Goal: Task Accomplishment & Management: Use online tool/utility

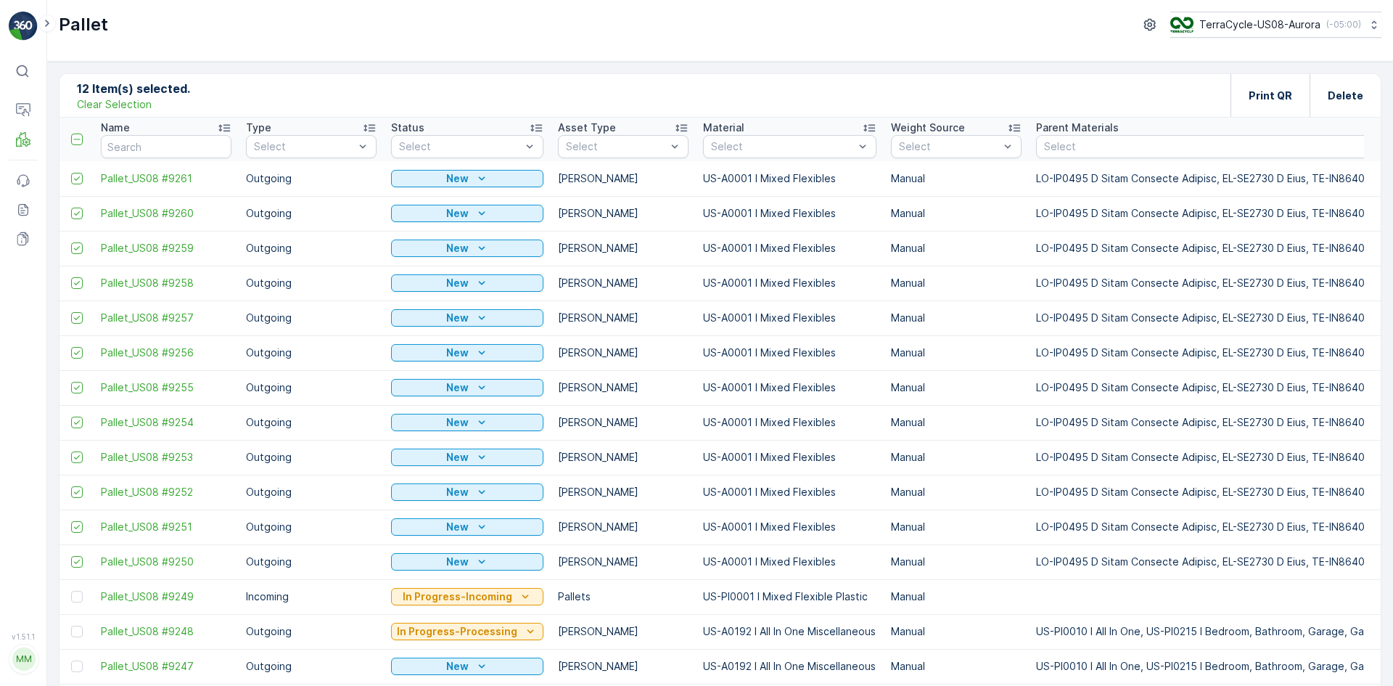
click at [114, 103] on p "Clear Selection" at bounding box center [114, 104] width 75 height 15
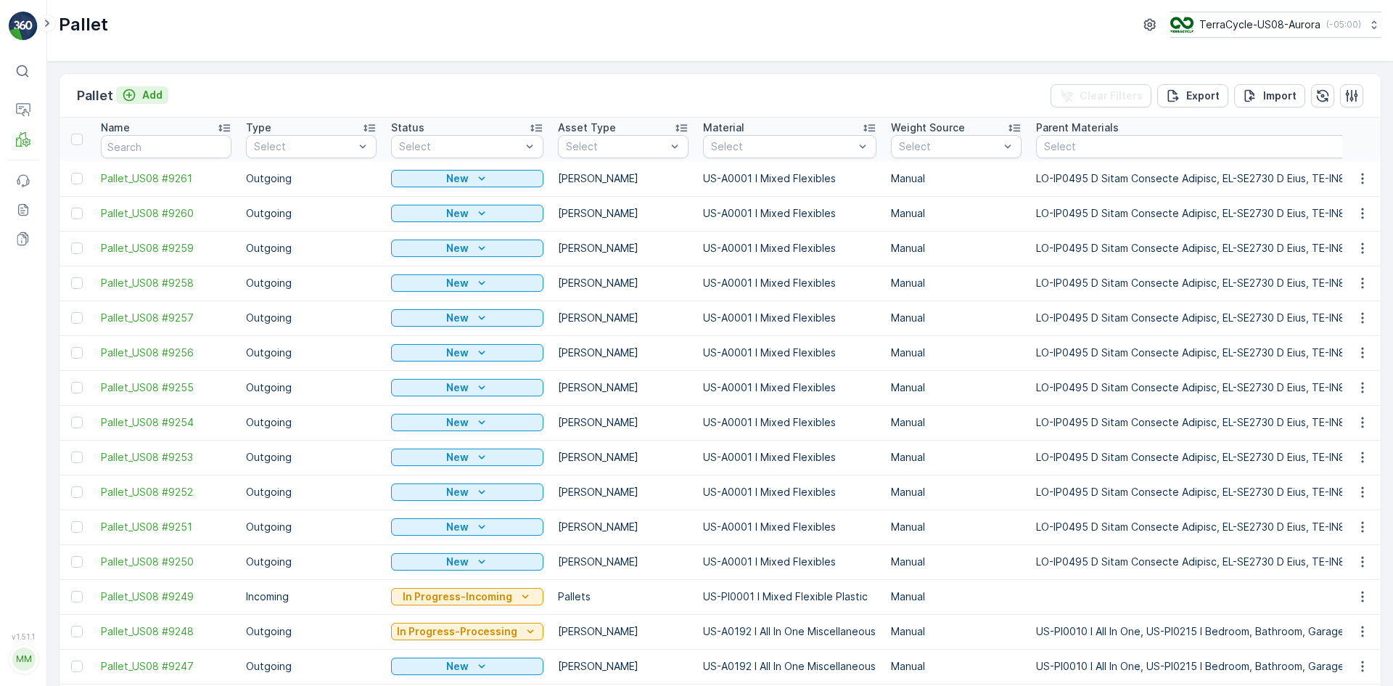
click at [136, 95] on div "Add" at bounding box center [142, 95] width 41 height 15
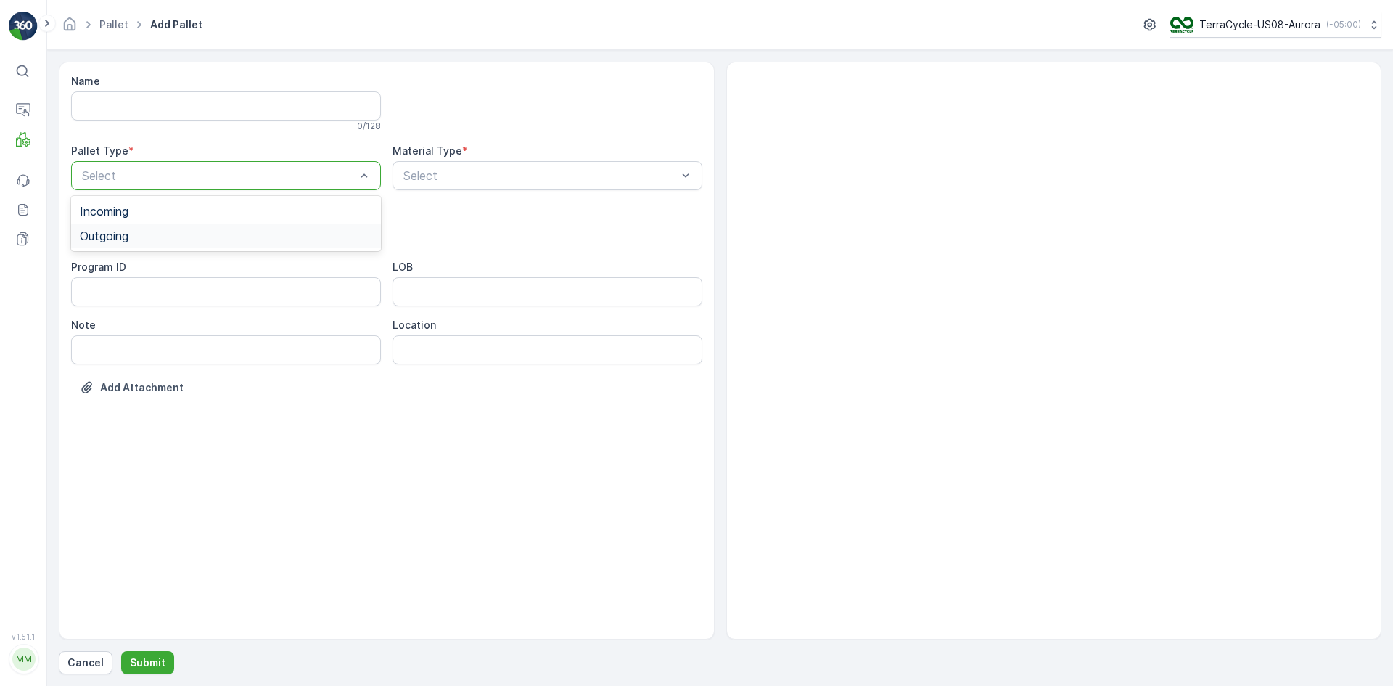
click at [200, 232] on div "Outgoing" at bounding box center [226, 235] width 292 height 13
click at [90, 662] on p "Cancel" at bounding box center [85, 662] width 36 height 15
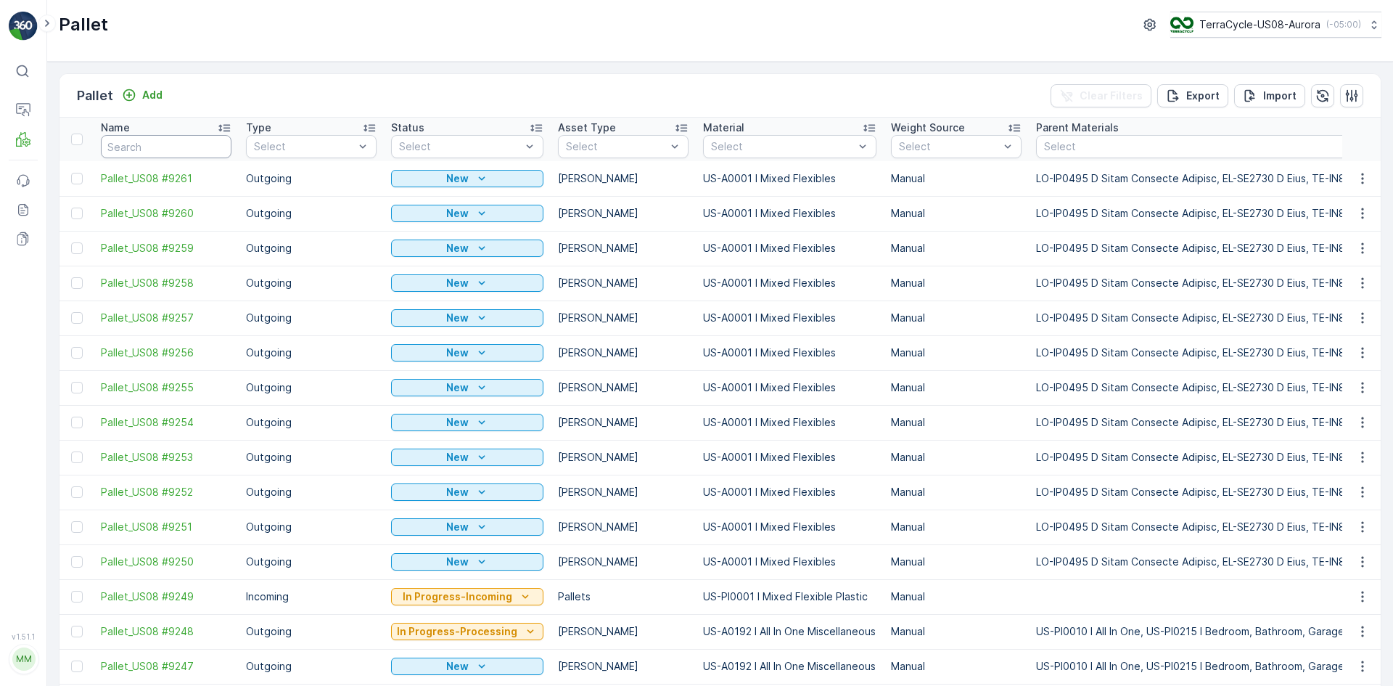
click at [165, 151] on input "text" at bounding box center [166, 146] width 131 height 23
type input "245"
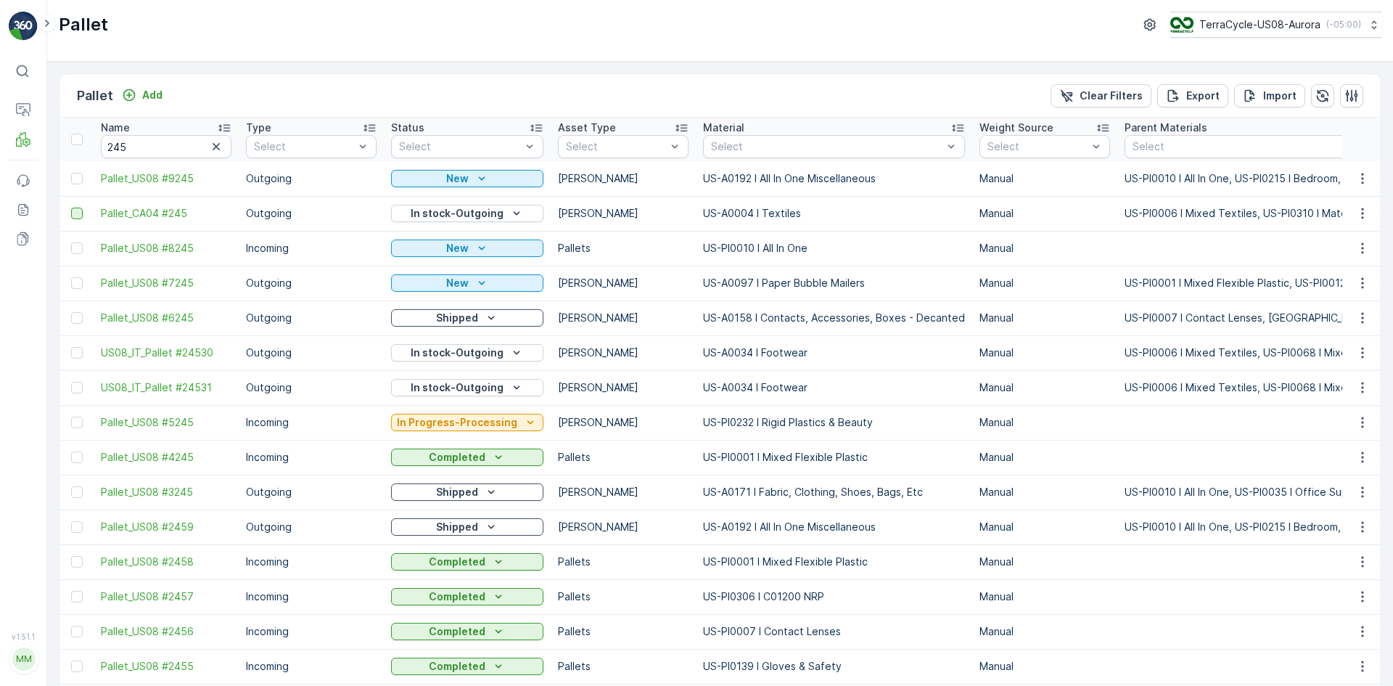
click at [71, 217] on div at bounding box center [77, 214] width 12 height 12
click at [71, 208] on input "checkbox" at bounding box center [71, 208] width 0 height 0
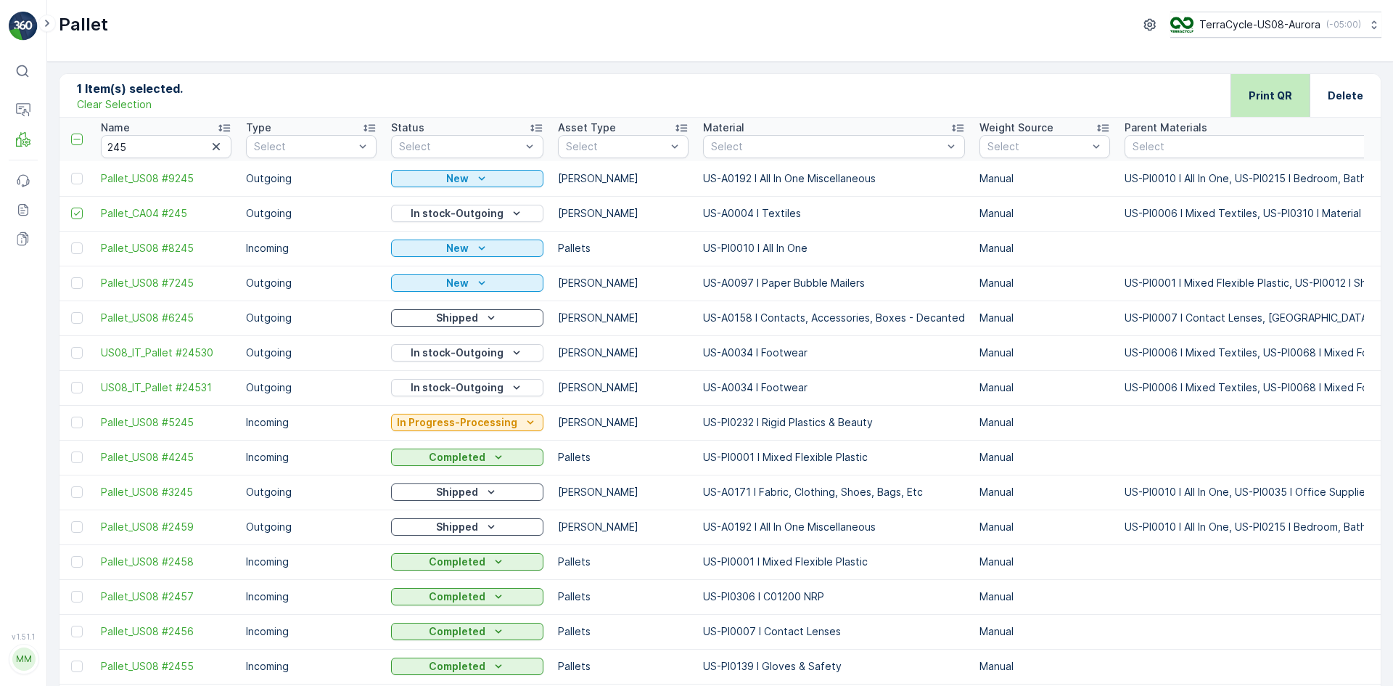
click at [1251, 81] on div "Print QR" at bounding box center [1271, 95] width 44 height 43
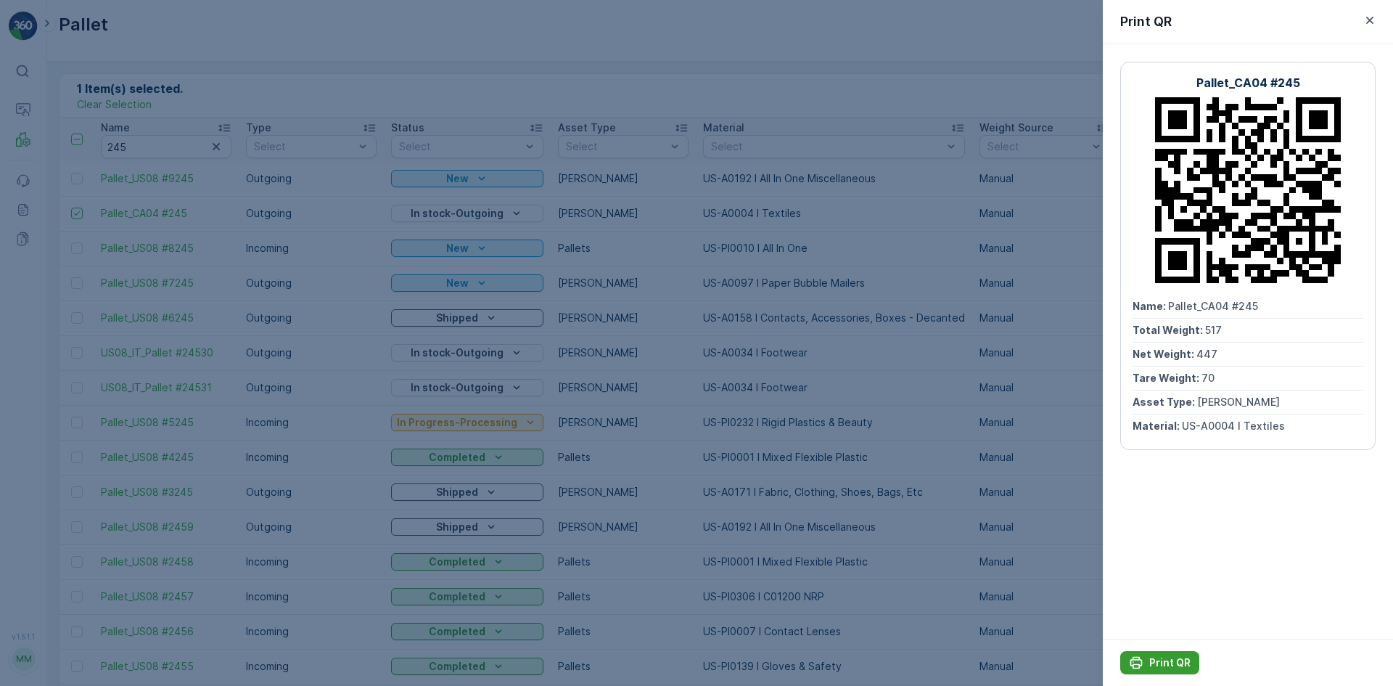
click at [1150, 667] on p "Print QR" at bounding box center [1169, 662] width 41 height 15
click at [210, 181] on div at bounding box center [696, 343] width 1393 height 686
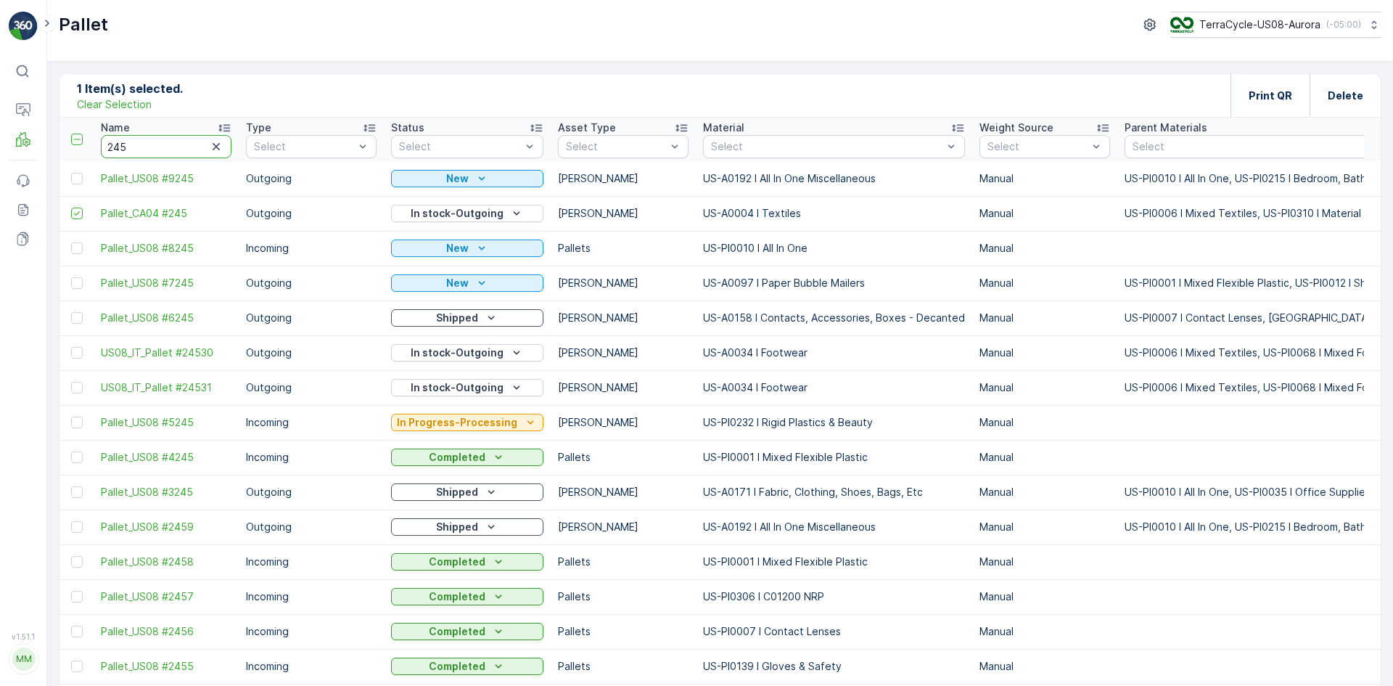
drag, startPoint x: 203, startPoint y: 151, endPoint x: 17, endPoint y: 158, distance: 186.6
click at [17, 158] on div "⌘B Operations MRF Events Reports Documents v 1.51.1 MM MRF.US08 Pallet TerraCyc…" at bounding box center [696, 343] width 1393 height 686
type input "309"
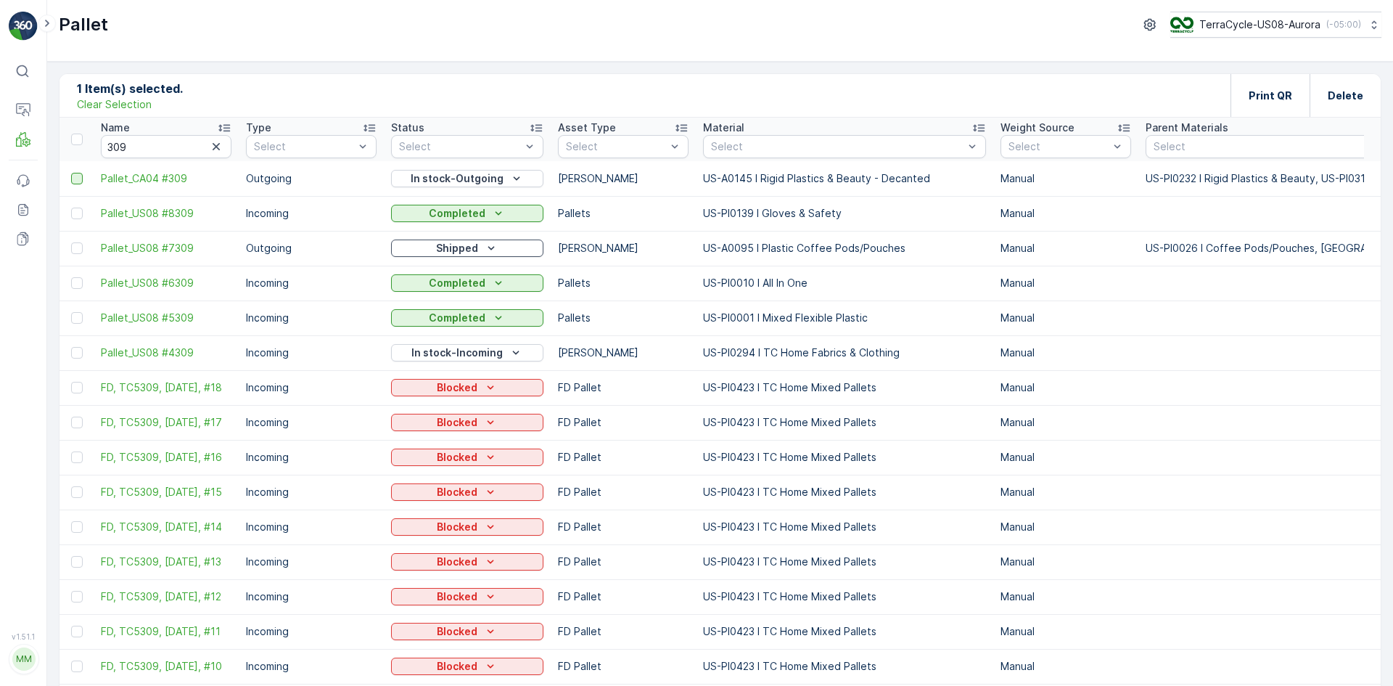
click at [81, 178] on div at bounding box center [77, 179] width 12 height 12
click at [71, 173] on input "checkbox" at bounding box center [71, 173] width 0 height 0
click at [1259, 92] on p "Print QR" at bounding box center [1271, 96] width 44 height 15
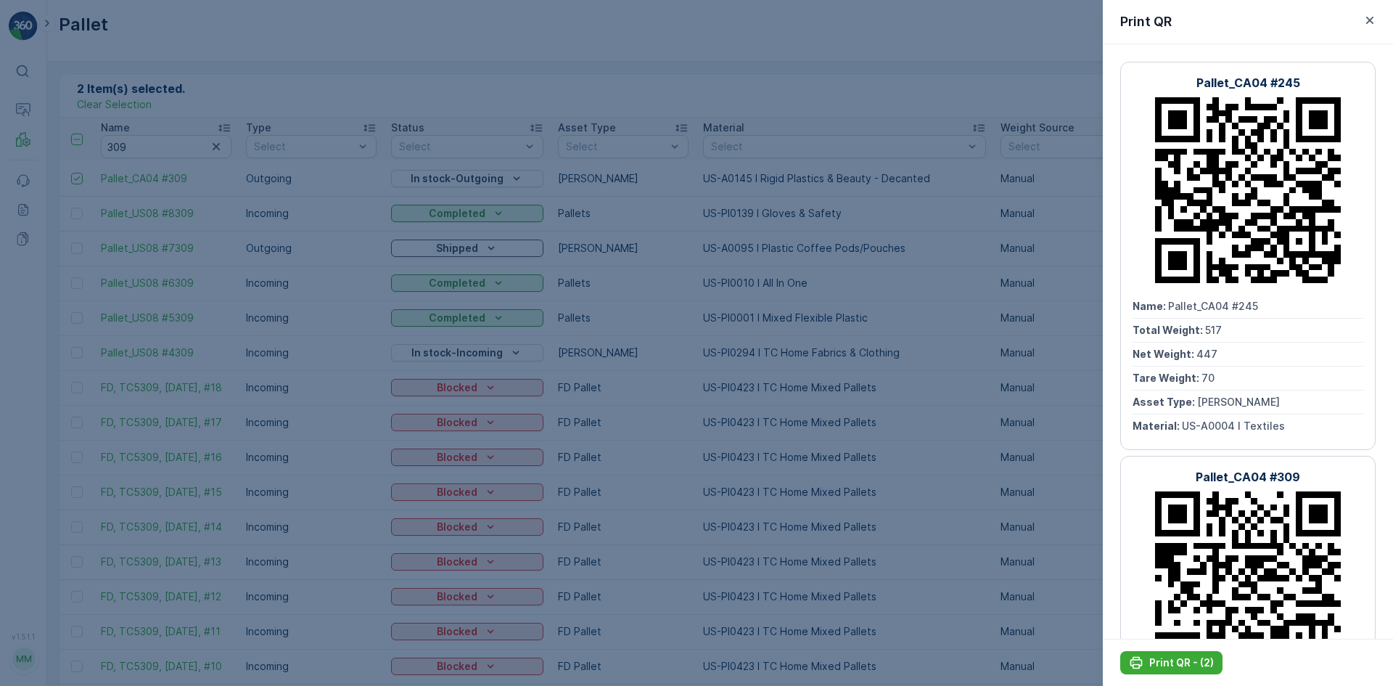
drag, startPoint x: 813, startPoint y: 419, endPoint x: 0, endPoint y: 345, distance: 816.0
click at [812, 419] on div at bounding box center [696, 343] width 1393 height 686
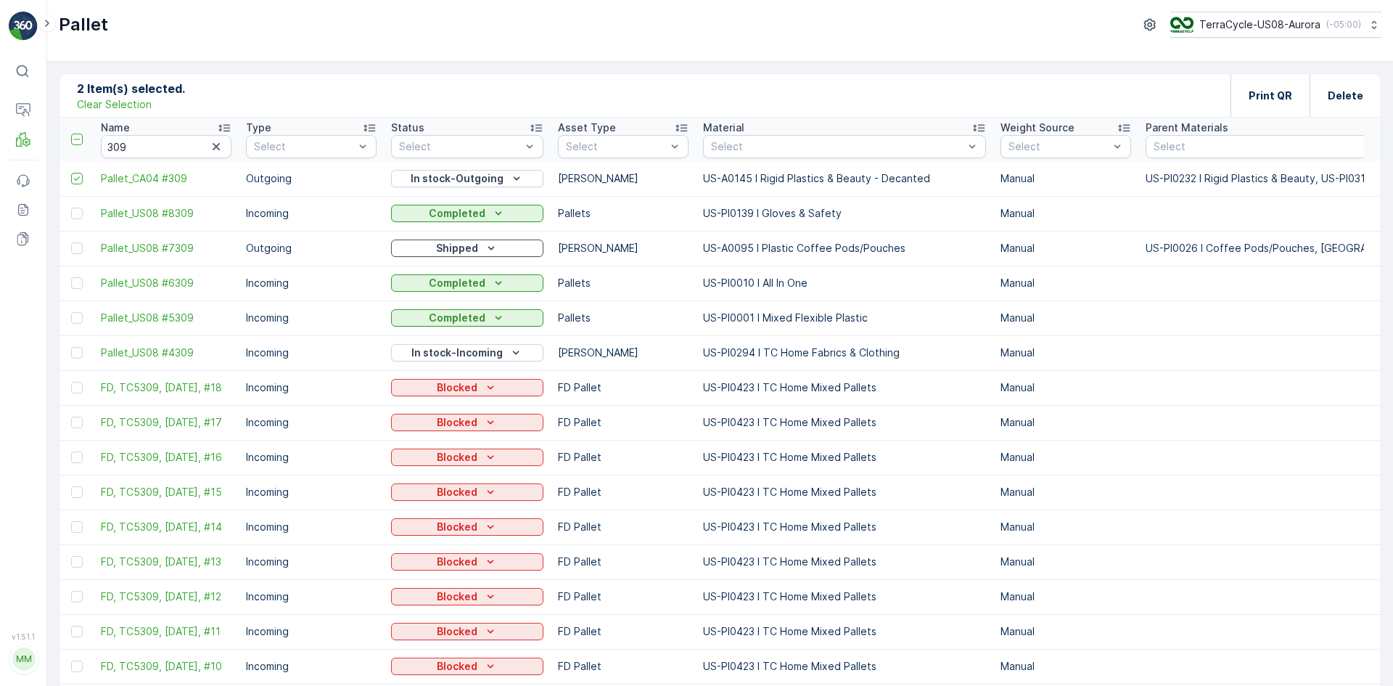
click at [103, 102] on p "Clear Selection" at bounding box center [114, 104] width 75 height 15
drag, startPoint x: 73, startPoint y: 178, endPoint x: 103, endPoint y: 181, distance: 29.8
click at [74, 178] on div at bounding box center [77, 179] width 12 height 12
click at [71, 173] on input "checkbox" at bounding box center [71, 173] width 0 height 0
click at [1237, 85] on div "Print QR" at bounding box center [1270, 95] width 79 height 43
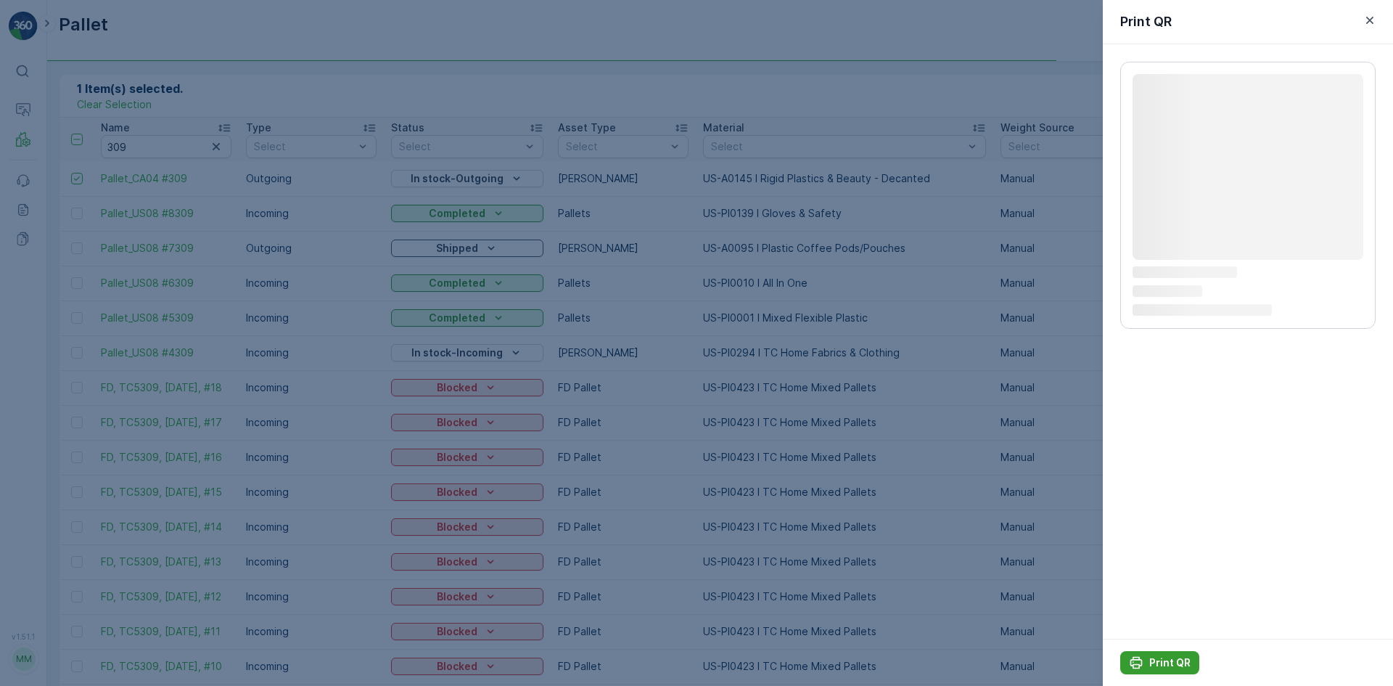
click at [1169, 660] on p "Print QR" at bounding box center [1169, 662] width 41 height 15
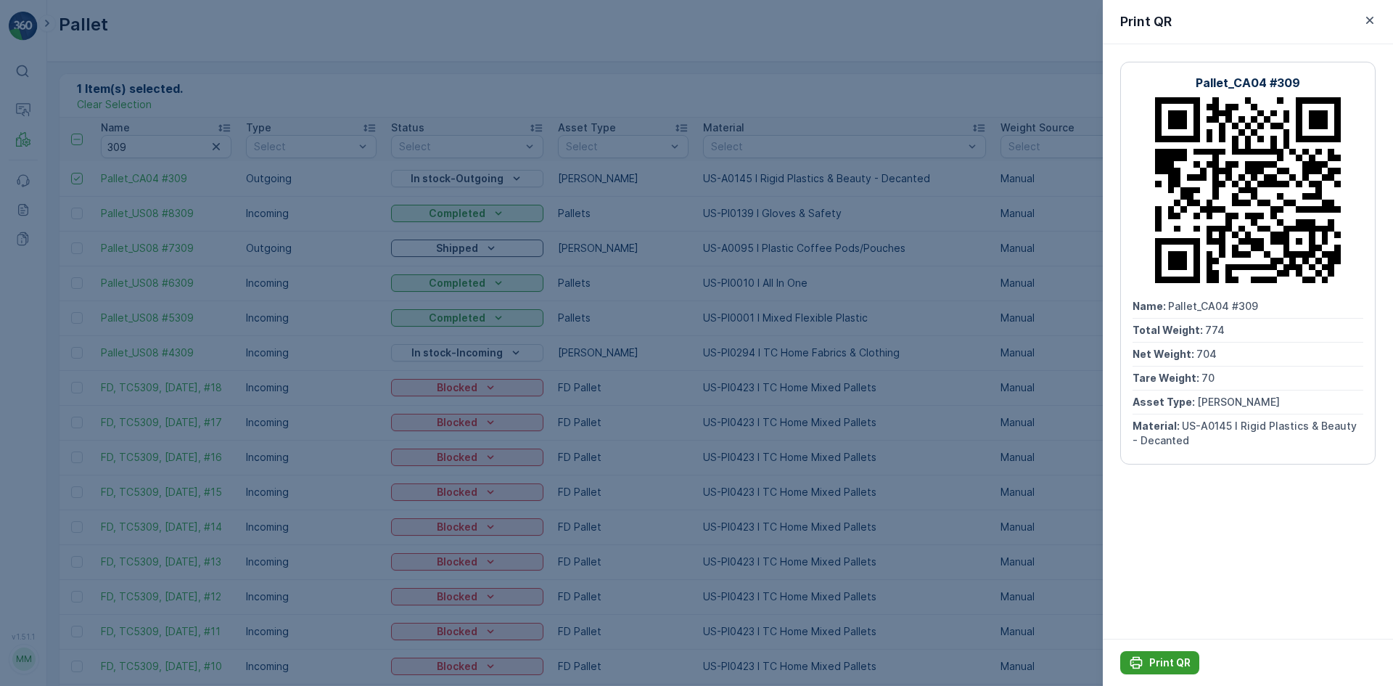
click at [1178, 654] on button "Print QR" at bounding box center [1159, 662] width 79 height 23
click at [702, 515] on div at bounding box center [696, 343] width 1393 height 686
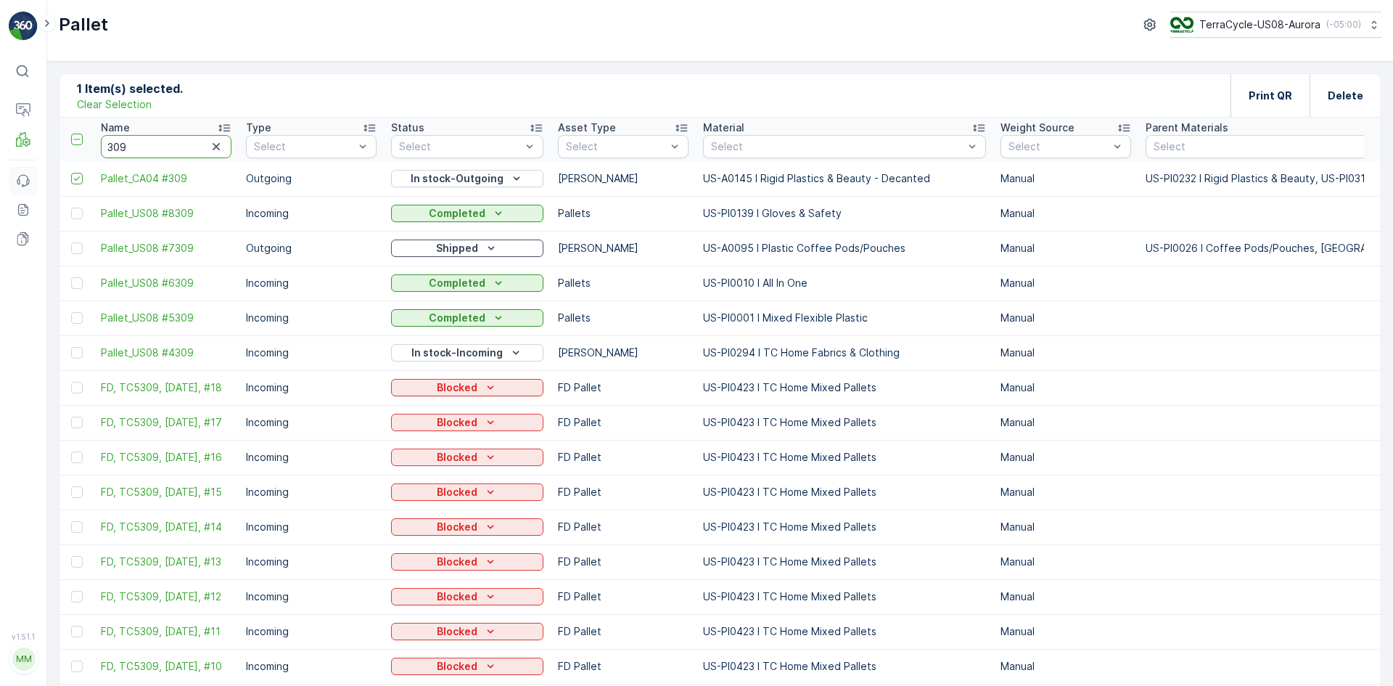
drag, startPoint x: 142, startPoint y: 150, endPoint x: 9, endPoint y: 172, distance: 134.5
click at [9, 172] on div "⌘B Operations MRF Events Reports Documents v 1.51.1 MM MRF.US08 Pallet TerraCyc…" at bounding box center [696, 343] width 1393 height 686
type input "249"
click at [126, 105] on p "Clear Selection" at bounding box center [114, 104] width 75 height 15
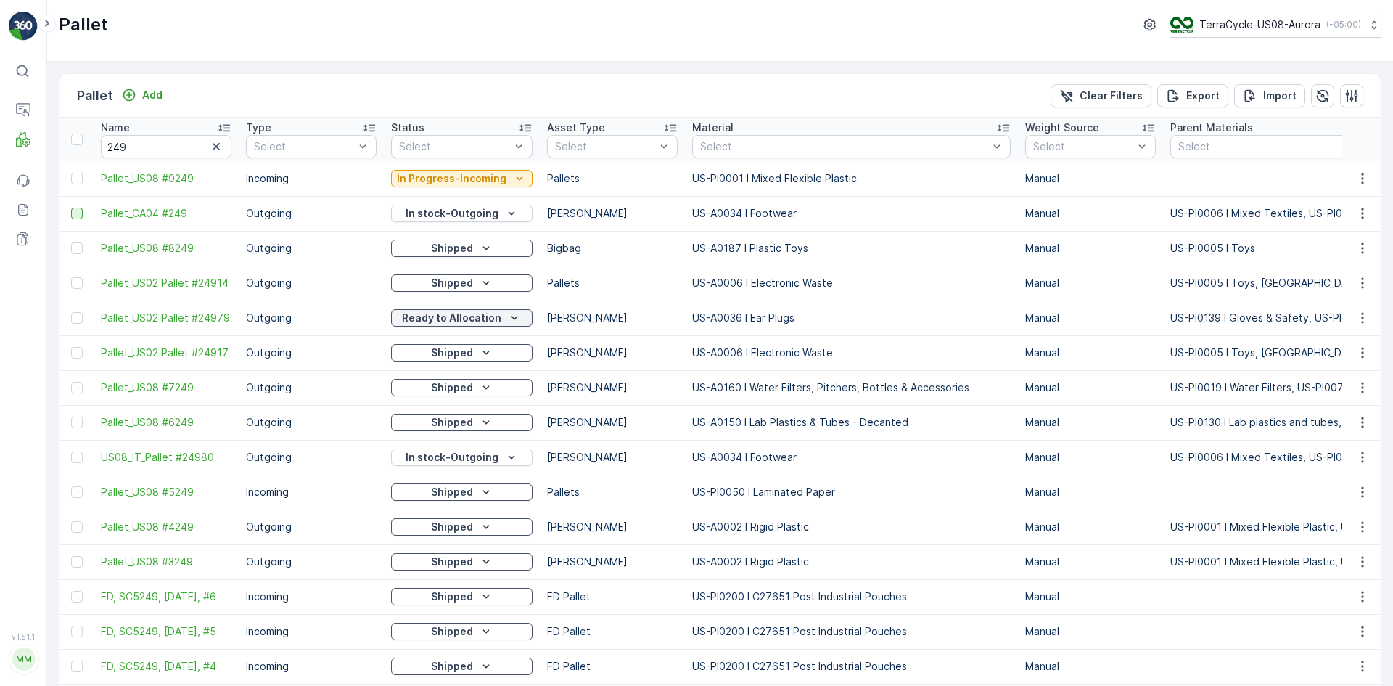
click at [81, 211] on div at bounding box center [77, 214] width 12 height 12
click at [71, 208] on input "checkbox" at bounding box center [71, 208] width 0 height 0
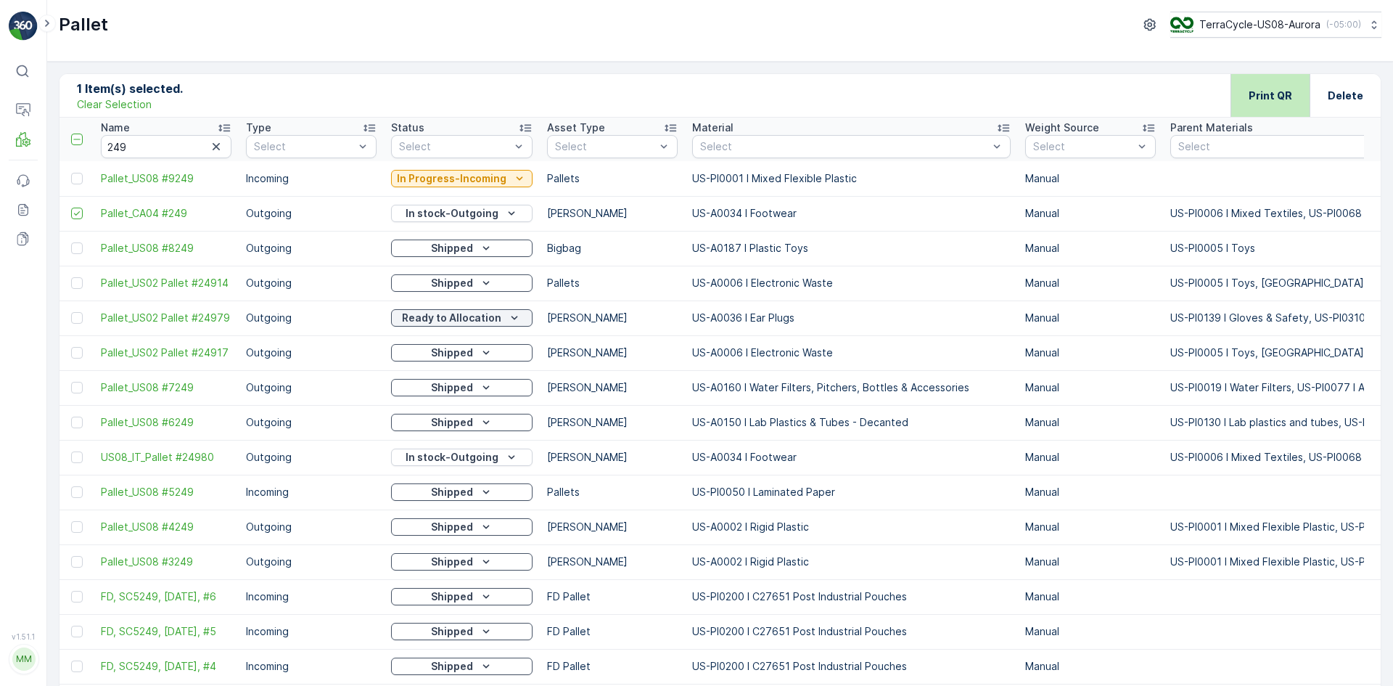
click at [1245, 88] on div "Print QR" at bounding box center [1270, 95] width 79 height 43
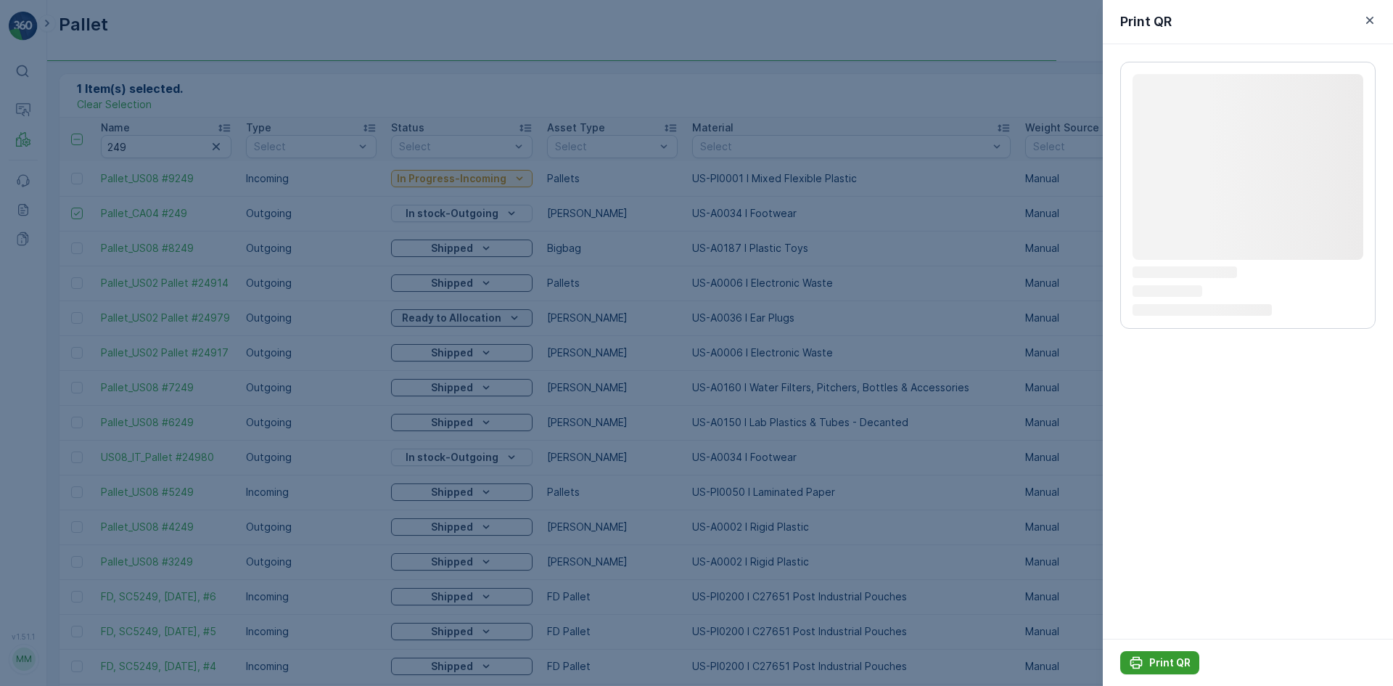
click at [1166, 658] on p "Print QR" at bounding box center [1169, 662] width 41 height 15
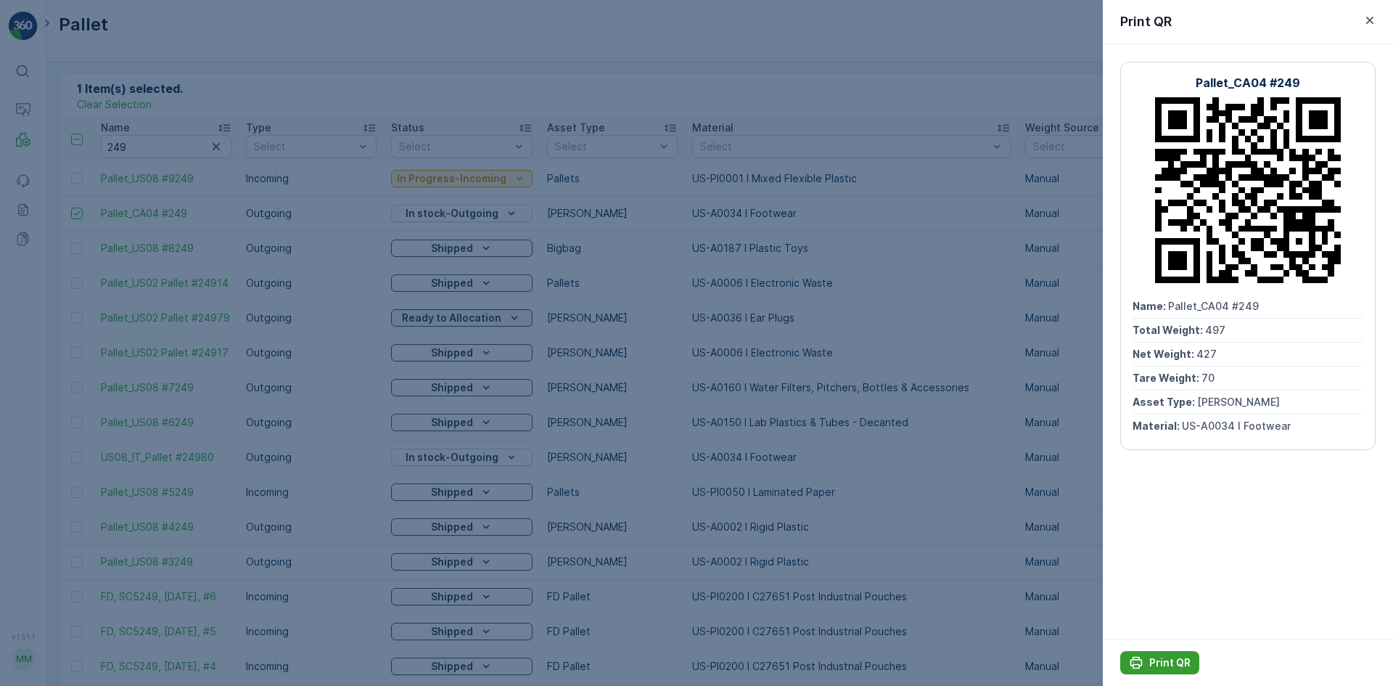
click at [1148, 666] on div "Print QR" at bounding box center [1160, 662] width 62 height 15
click at [1012, 475] on div at bounding box center [696, 343] width 1393 height 686
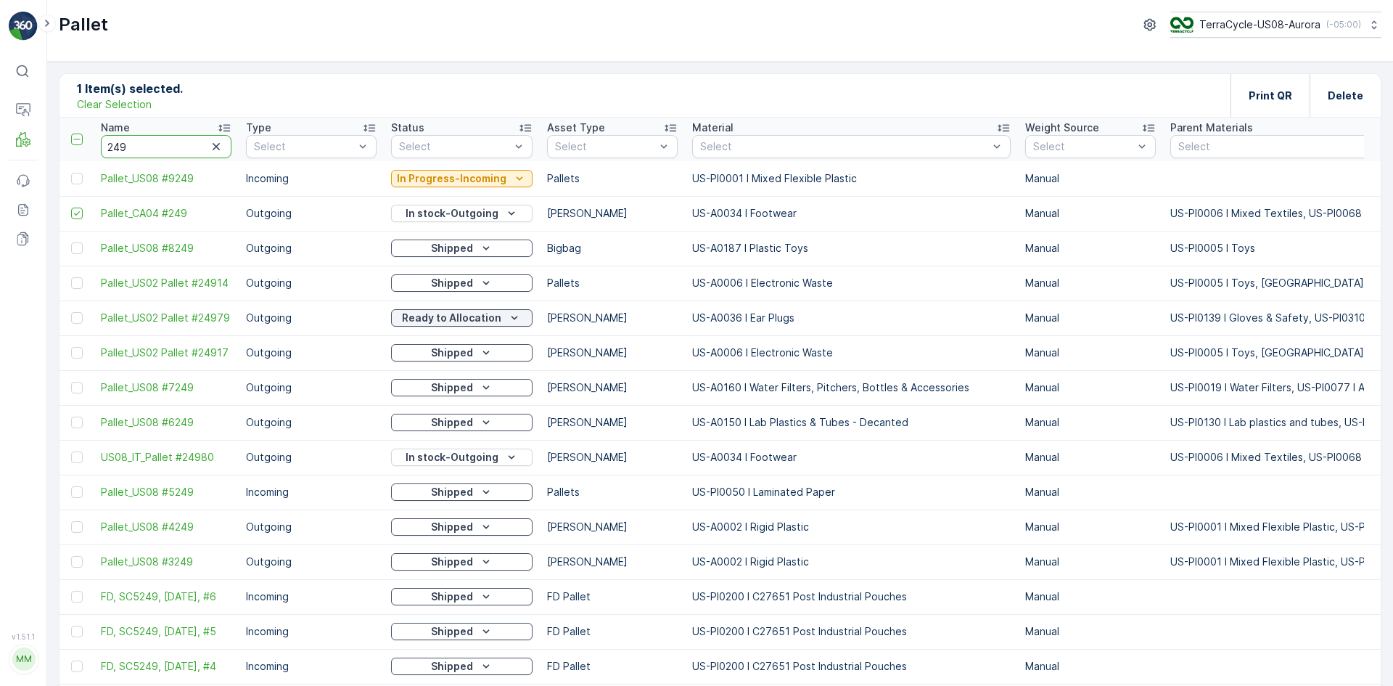
click at [172, 141] on input "249" at bounding box center [166, 146] width 131 height 23
type input "242"
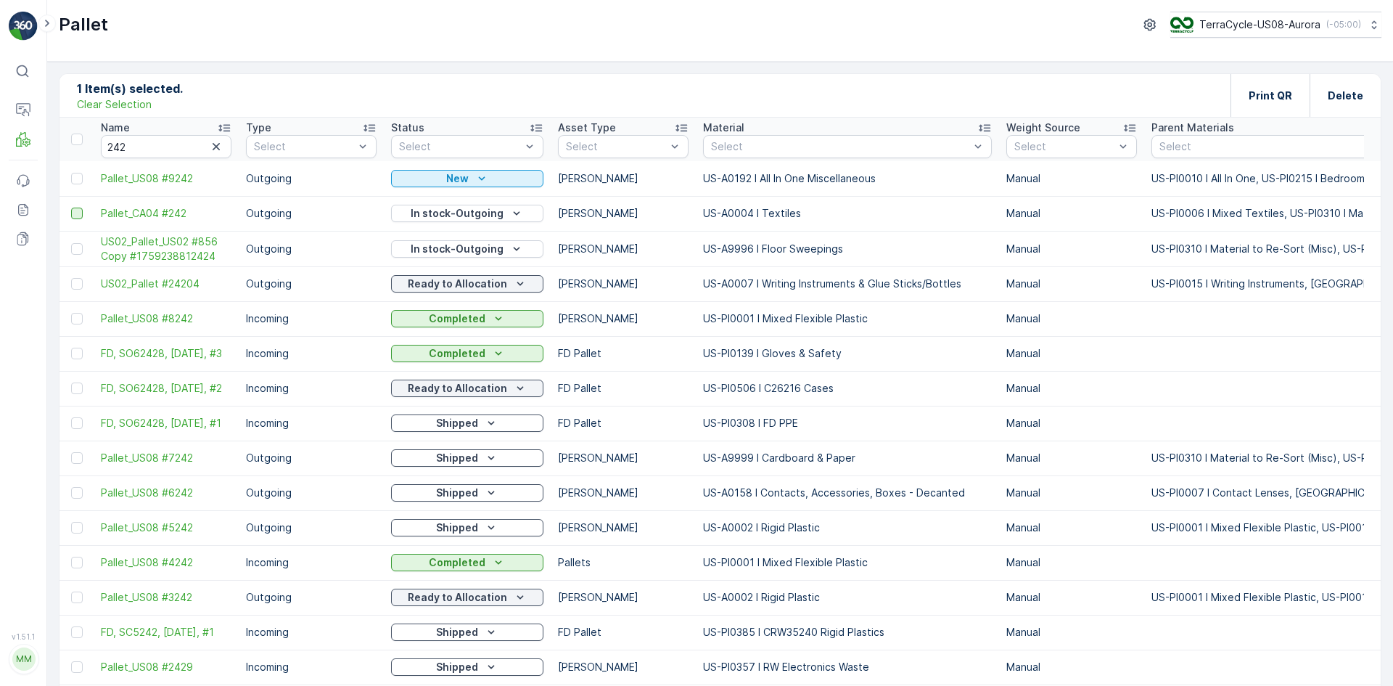
click at [78, 215] on div at bounding box center [77, 214] width 12 height 12
click at [71, 208] on input "checkbox" at bounding box center [71, 208] width 0 height 0
click at [1268, 91] on p "Print QR" at bounding box center [1271, 96] width 44 height 15
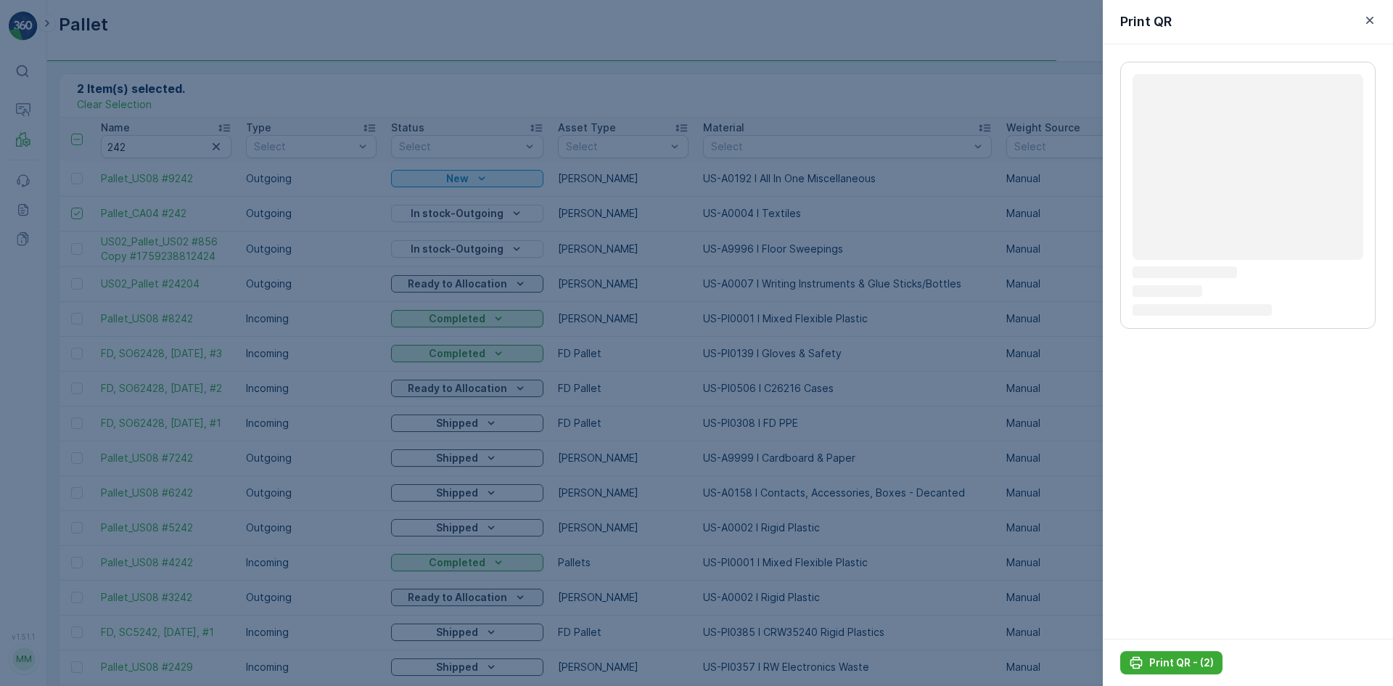
click at [631, 167] on div at bounding box center [696, 343] width 1393 height 686
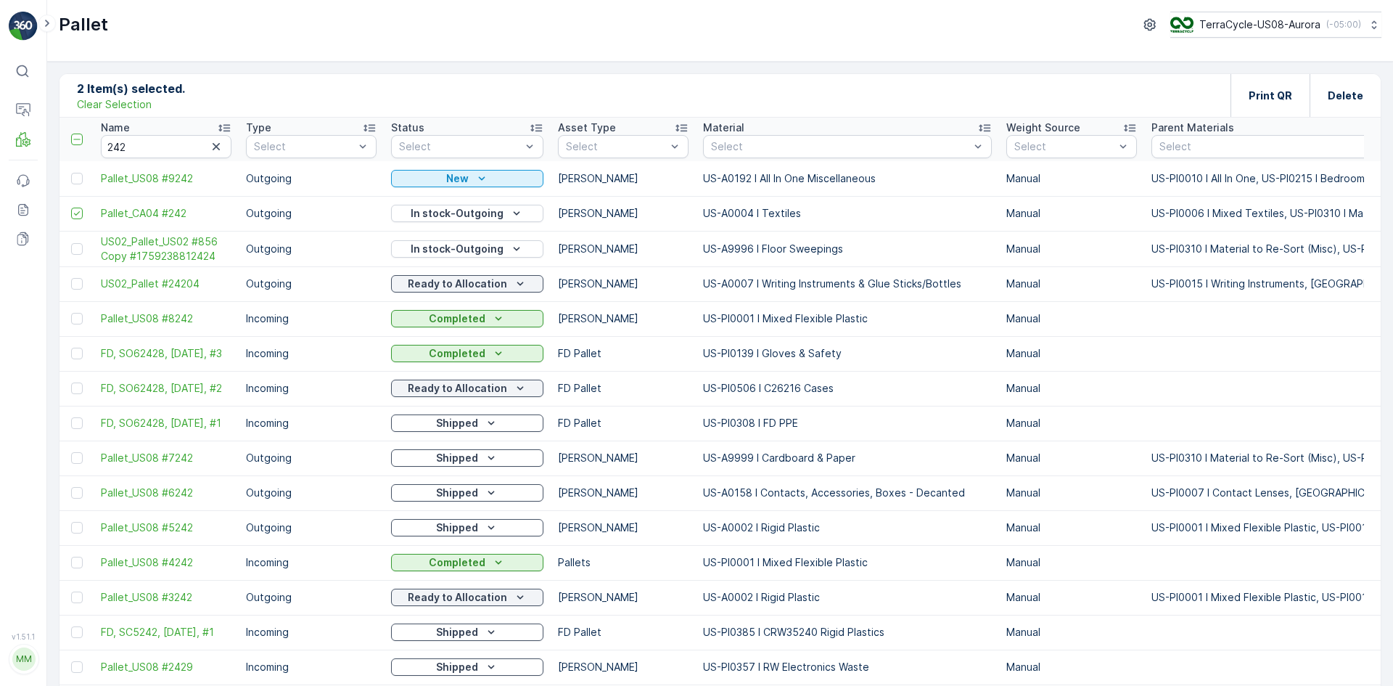
click at [133, 98] on p "Clear Selection" at bounding box center [114, 104] width 75 height 15
click at [73, 213] on div at bounding box center [77, 214] width 12 height 12
click at [71, 208] on input "checkbox" at bounding box center [71, 208] width 0 height 0
click at [1245, 108] on div "Print QR" at bounding box center [1270, 95] width 79 height 43
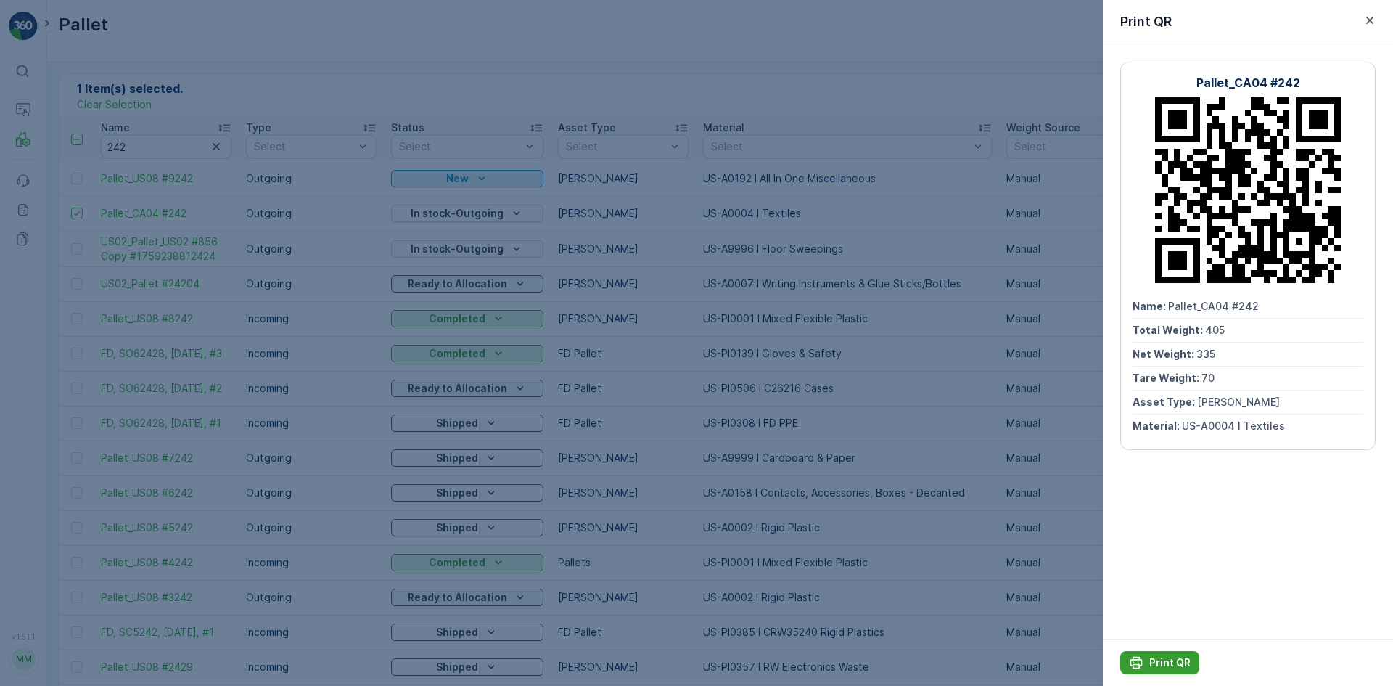
click at [1152, 657] on p "Print QR" at bounding box center [1169, 662] width 41 height 15
click at [205, 104] on div at bounding box center [696, 343] width 1393 height 686
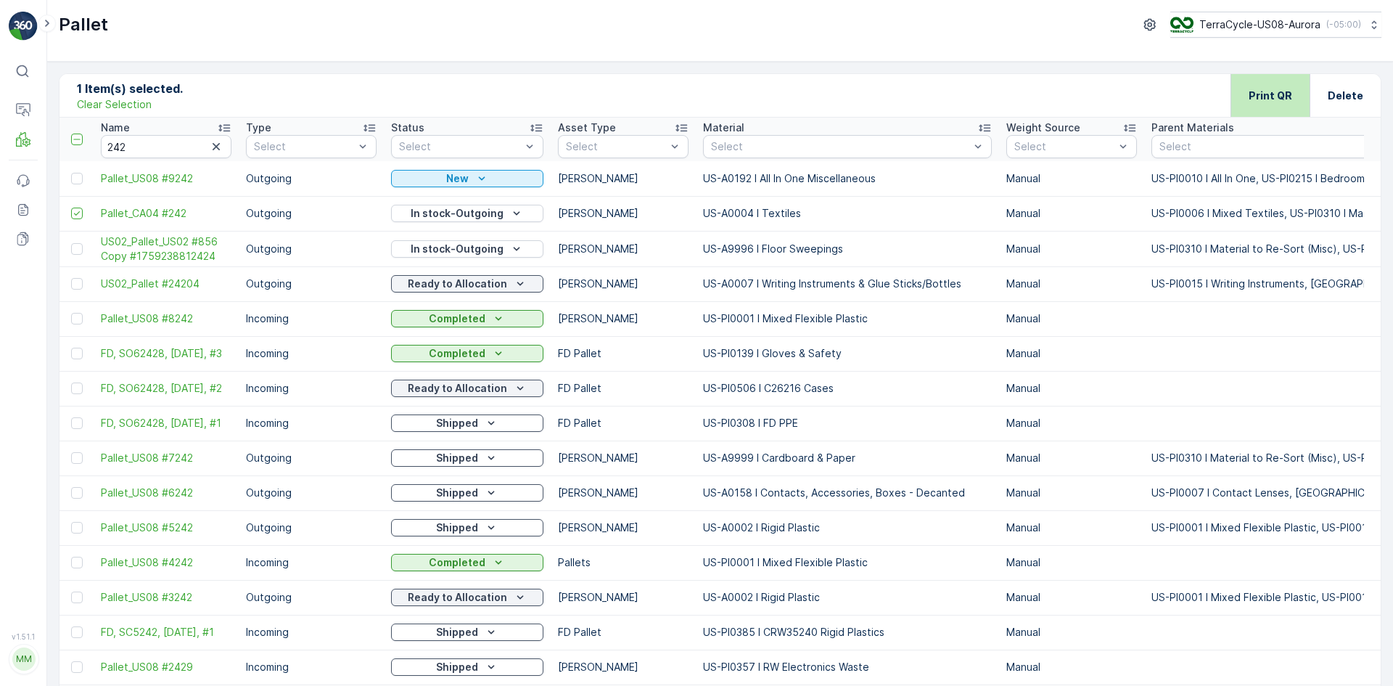
click at [1239, 99] on div "Print QR" at bounding box center [1270, 95] width 79 height 43
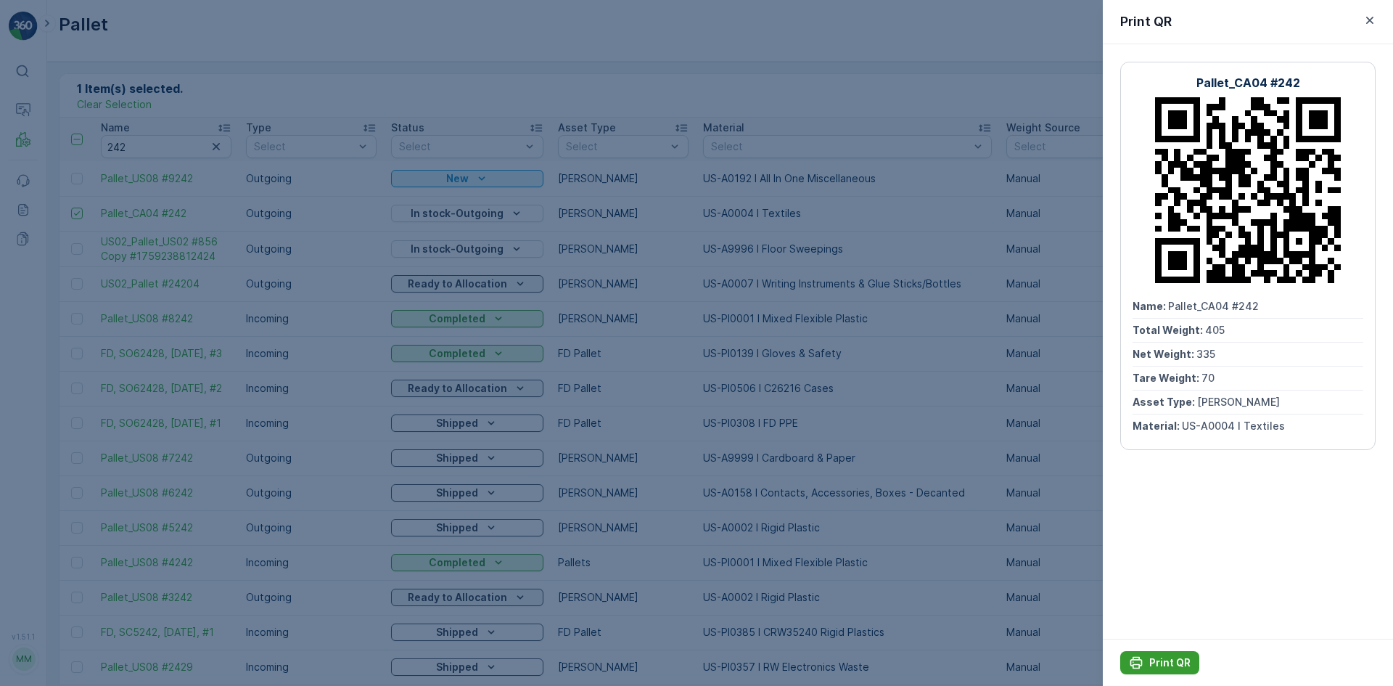
click at [1162, 662] on p "Print QR" at bounding box center [1169, 662] width 41 height 15
drag, startPoint x: 250, startPoint y: 76, endPoint x: 239, endPoint y: 84, distance: 12.9
click at [250, 75] on div at bounding box center [696, 343] width 1393 height 686
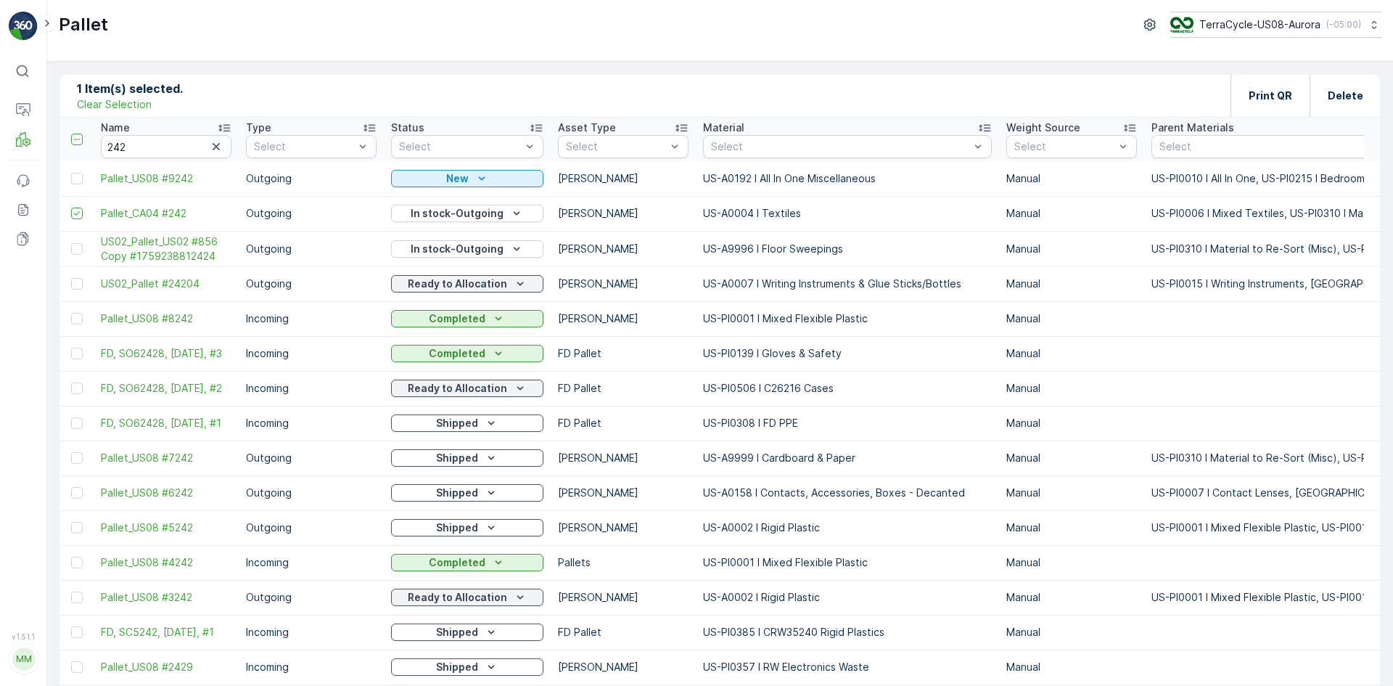
click at [120, 107] on p "Clear Selection" at bounding box center [114, 104] width 75 height 15
click at [222, 144] on icon "button" at bounding box center [216, 146] width 15 height 15
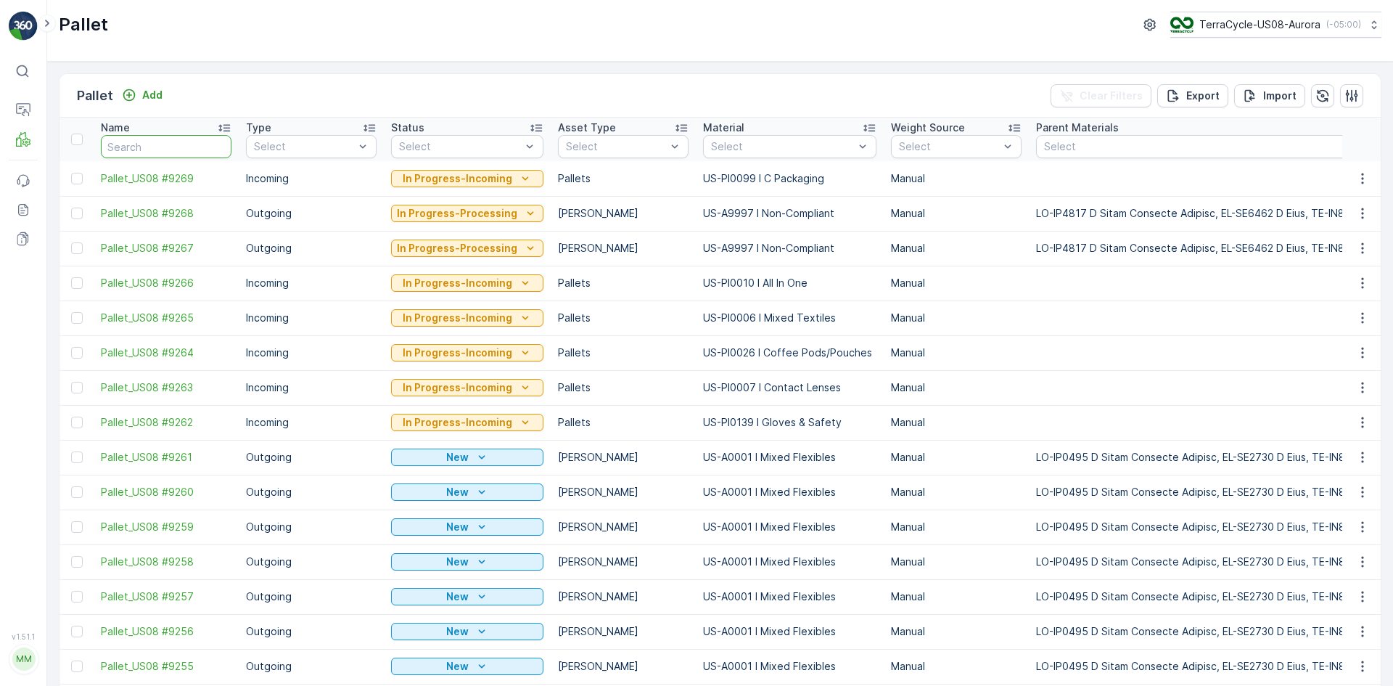
click at [126, 140] on input "text" at bounding box center [166, 146] width 131 height 23
type input "4520"
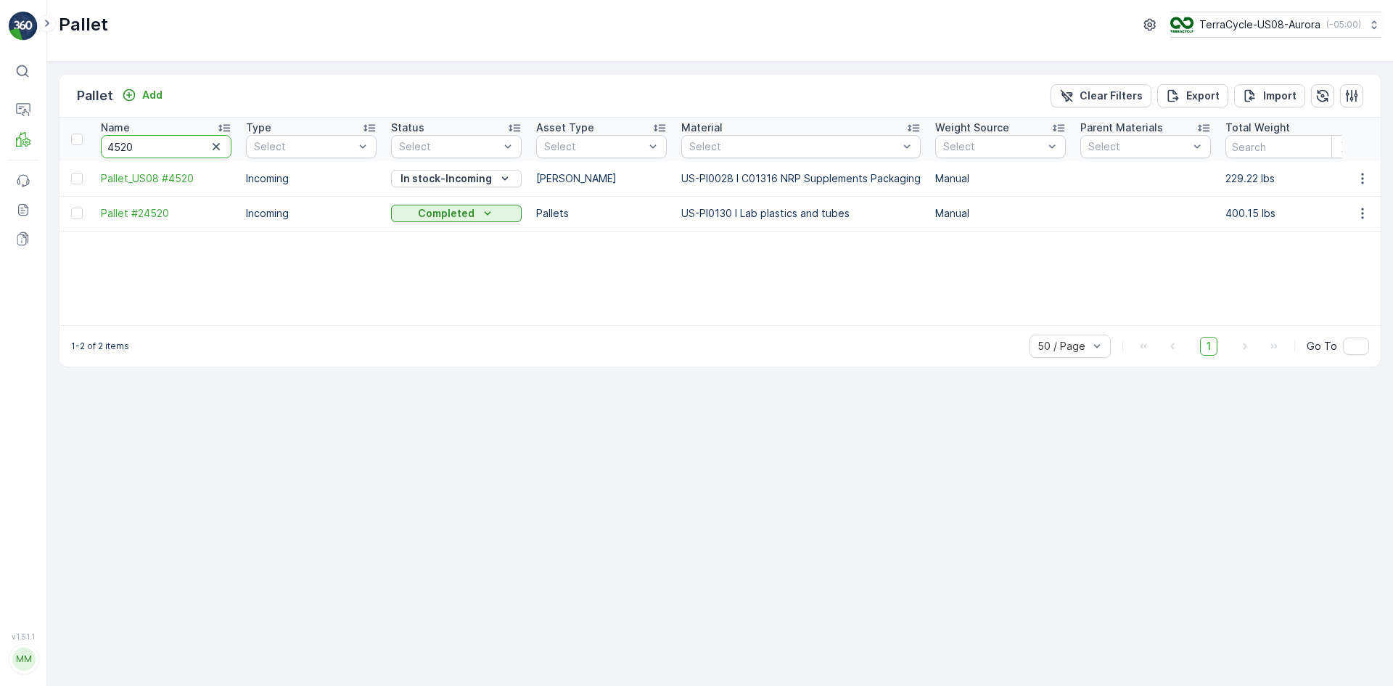
drag, startPoint x: 166, startPoint y: 140, endPoint x: 93, endPoint y: 148, distance: 73.7
type input "6549"
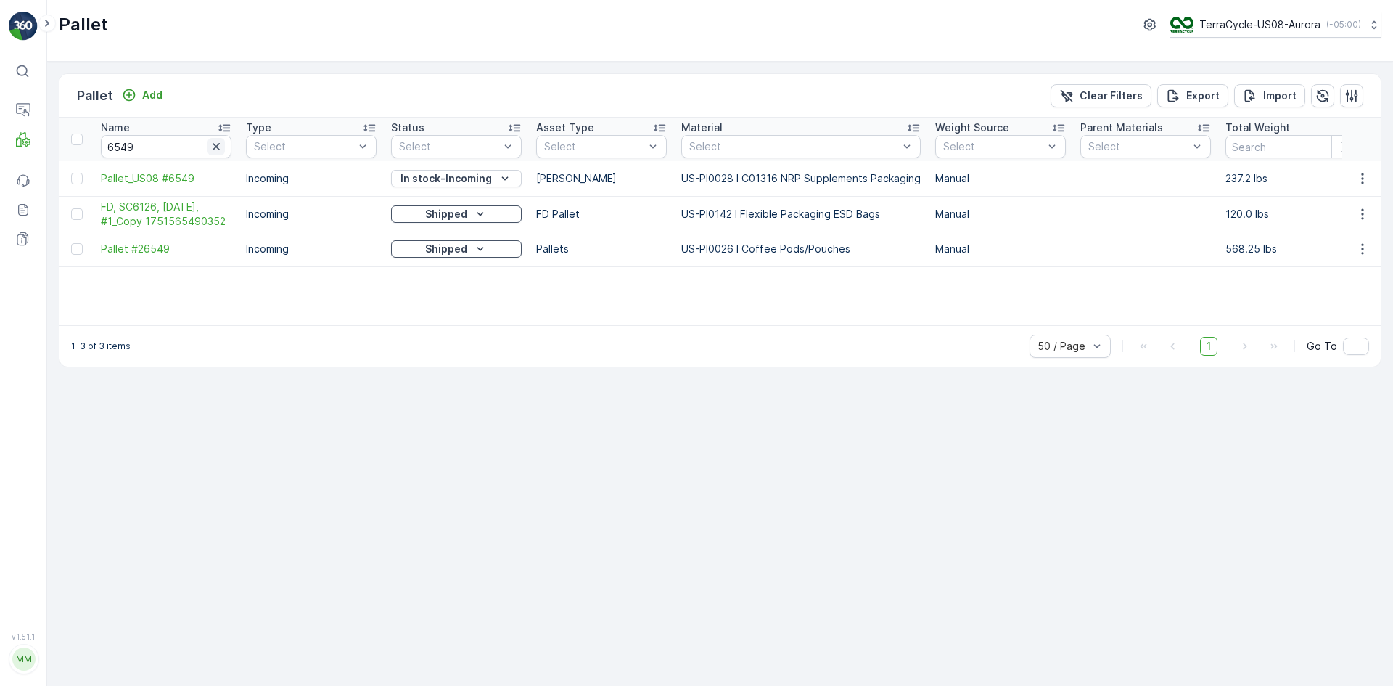
click at [213, 142] on icon "button" at bounding box center [216, 146] width 15 height 15
paste input "SC8041"
type input "SC8041"
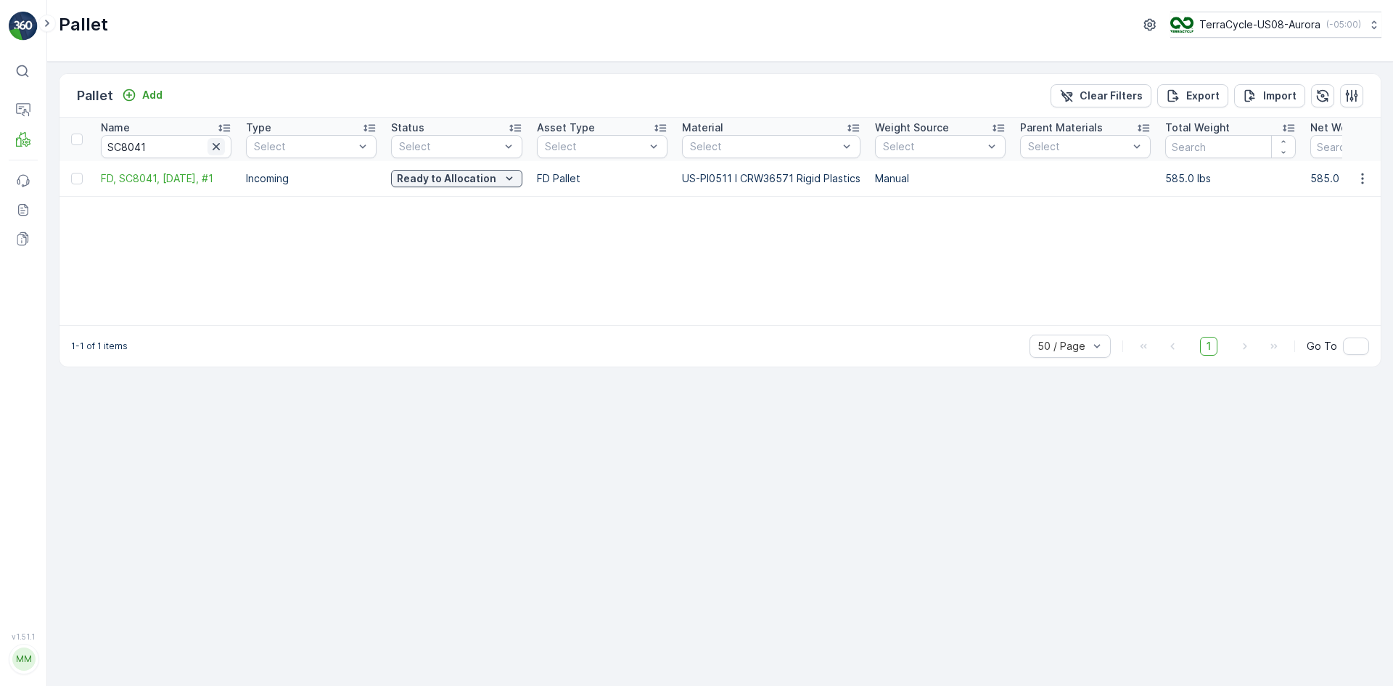
click at [218, 146] on icon "button" at bounding box center [216, 146] width 15 height 15
click at [194, 146] on input "text" at bounding box center [166, 146] width 131 height 23
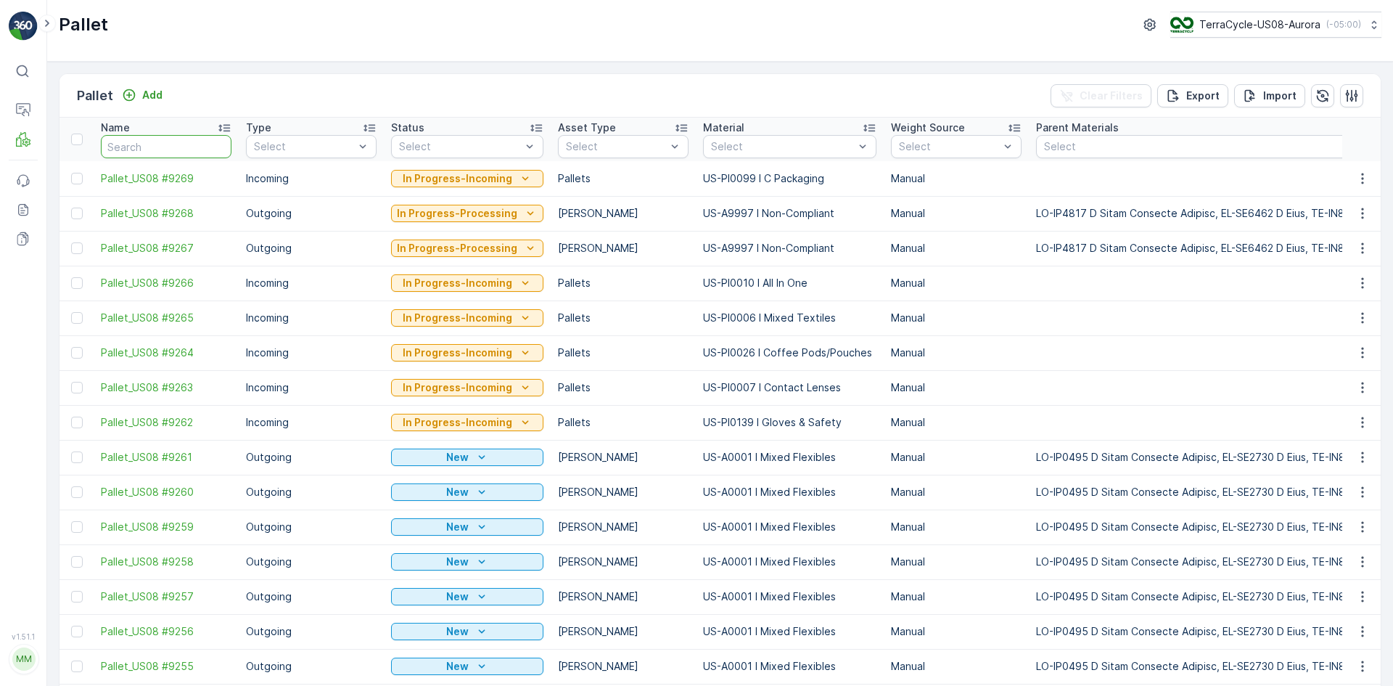
paste input "SC8064"
type input "SC8064"
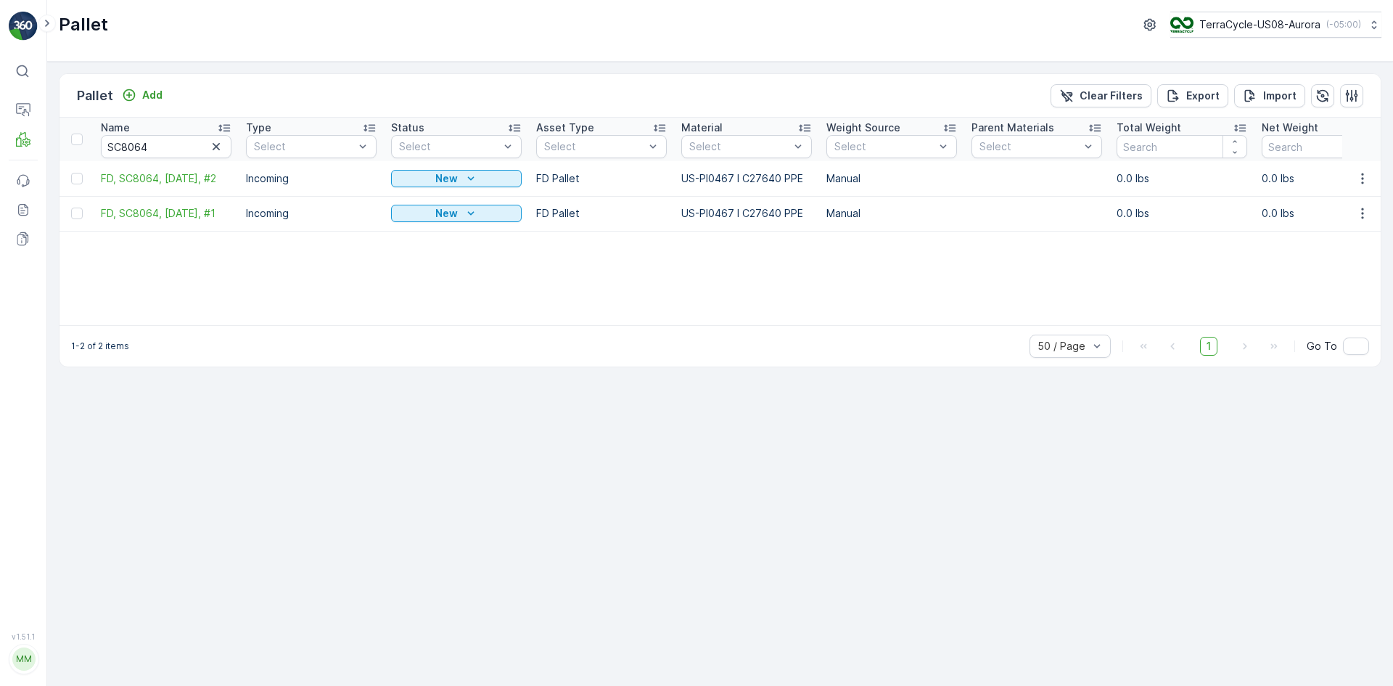
click at [83, 180] on div at bounding box center [78, 179] width 15 height 12
click at [71, 173] on input "checkbox" at bounding box center [71, 173] width 0 height 0
click at [80, 212] on div at bounding box center [77, 214] width 12 height 12
click at [71, 208] on input "checkbox" at bounding box center [71, 208] width 0 height 0
click at [1278, 106] on div "Print QR" at bounding box center [1271, 95] width 44 height 43
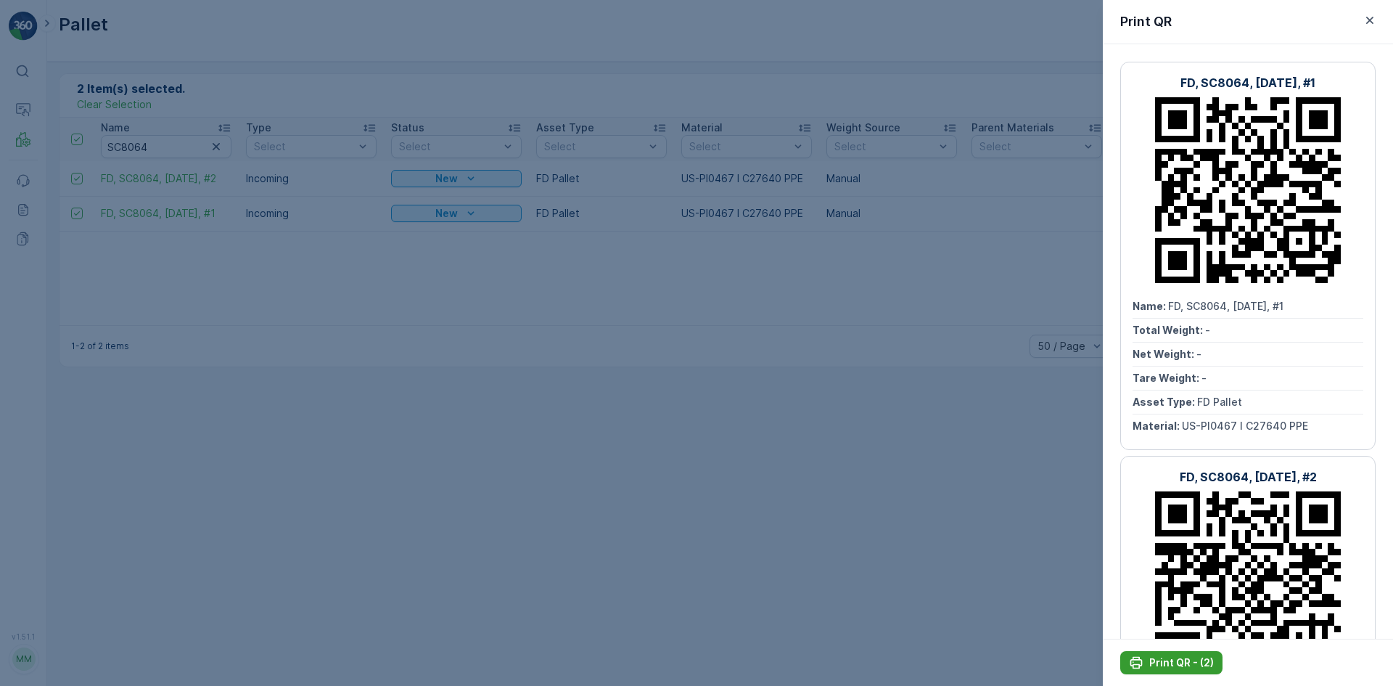
click at [1192, 663] on p "Print QR - (2)" at bounding box center [1181, 662] width 65 height 15
click at [676, 499] on div at bounding box center [696, 343] width 1393 height 686
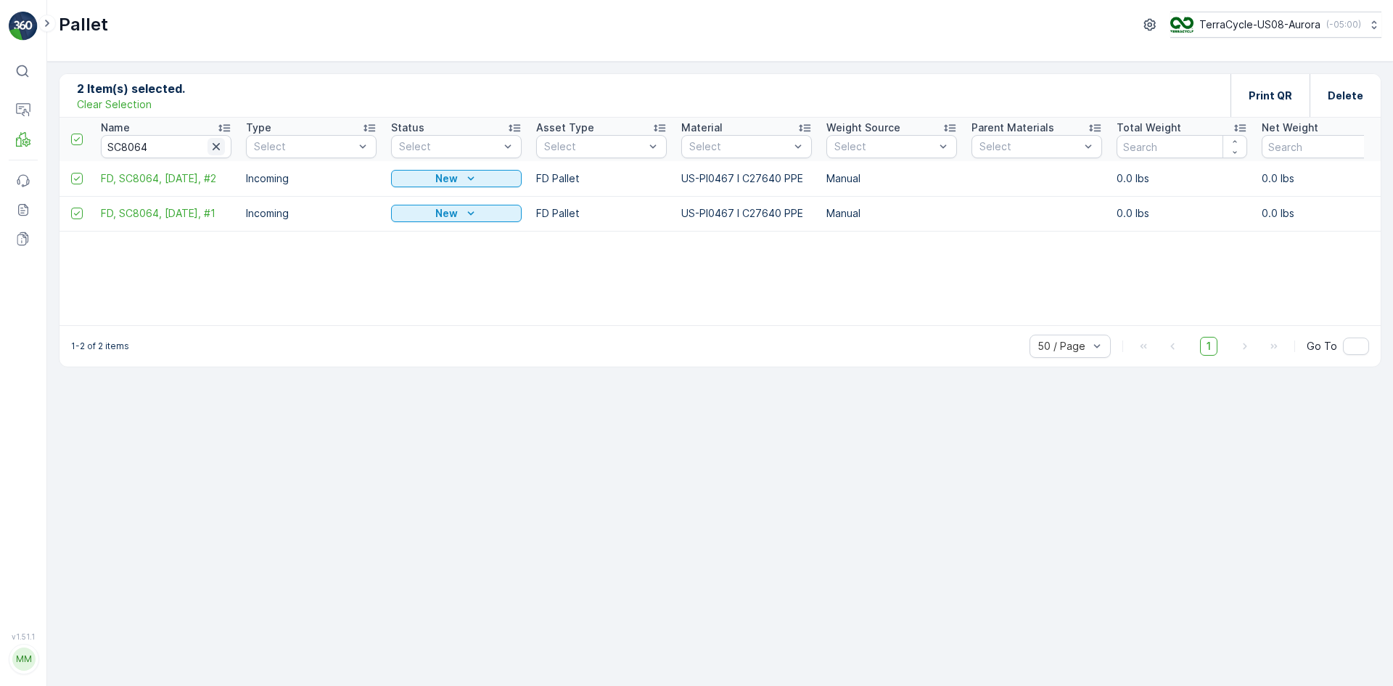
click at [218, 147] on icon "button" at bounding box center [216, 146] width 15 height 15
paste input "SC8041"
type input "SC8041"
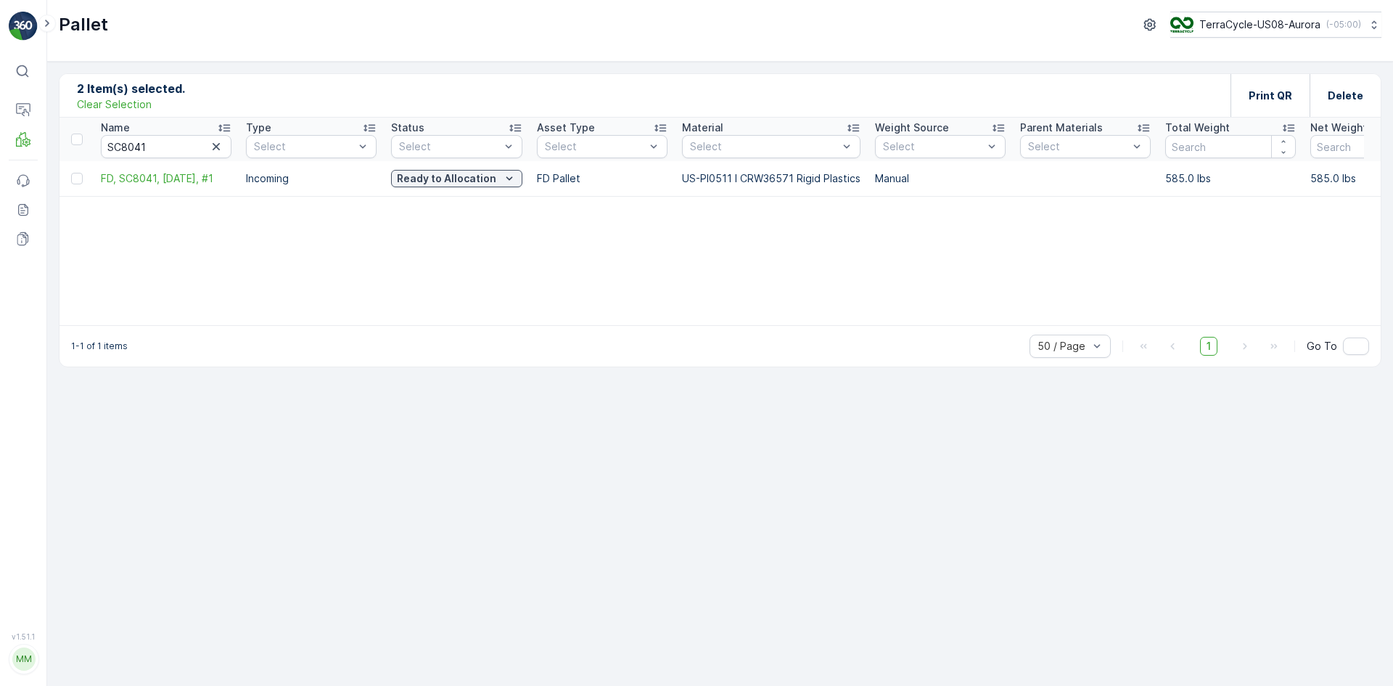
click at [147, 100] on p "Clear Selection" at bounding box center [114, 104] width 75 height 15
click at [75, 178] on div at bounding box center [77, 179] width 12 height 12
click at [71, 173] on input "checkbox" at bounding box center [71, 173] width 0 height 0
click at [1250, 83] on div "Print QR" at bounding box center [1270, 95] width 79 height 43
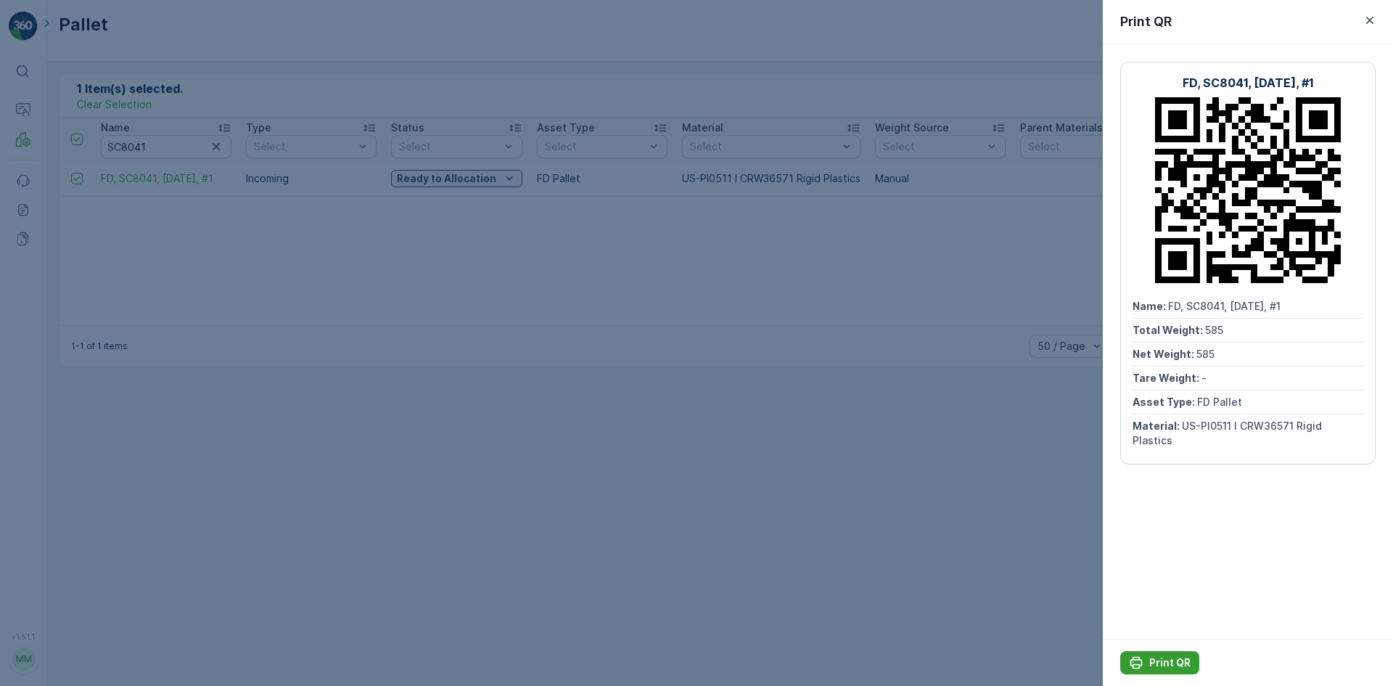
click at [1176, 662] on p "Print QR" at bounding box center [1169, 662] width 41 height 15
click at [571, 551] on div at bounding box center [696, 343] width 1393 height 686
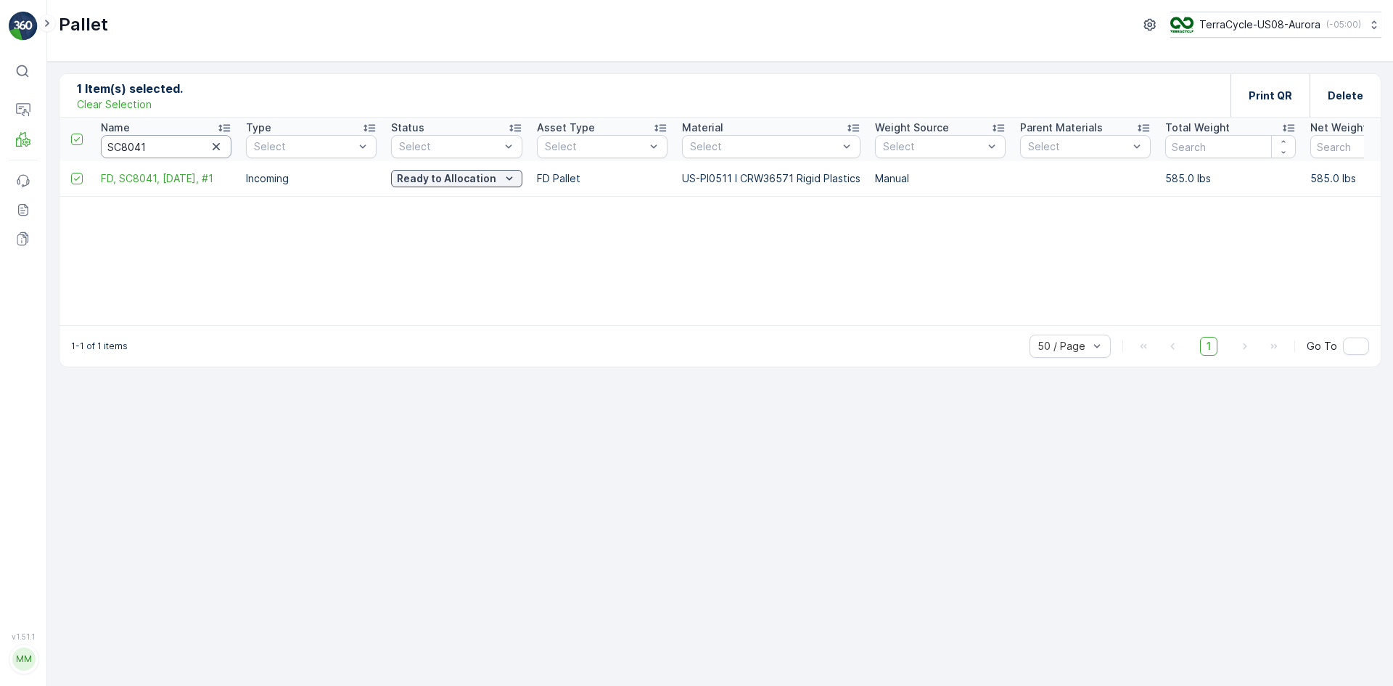
click at [166, 145] on input "SC8041" at bounding box center [166, 146] width 131 height 23
type input "SC8064"
